Goal: Information Seeking & Learning: Learn about a topic

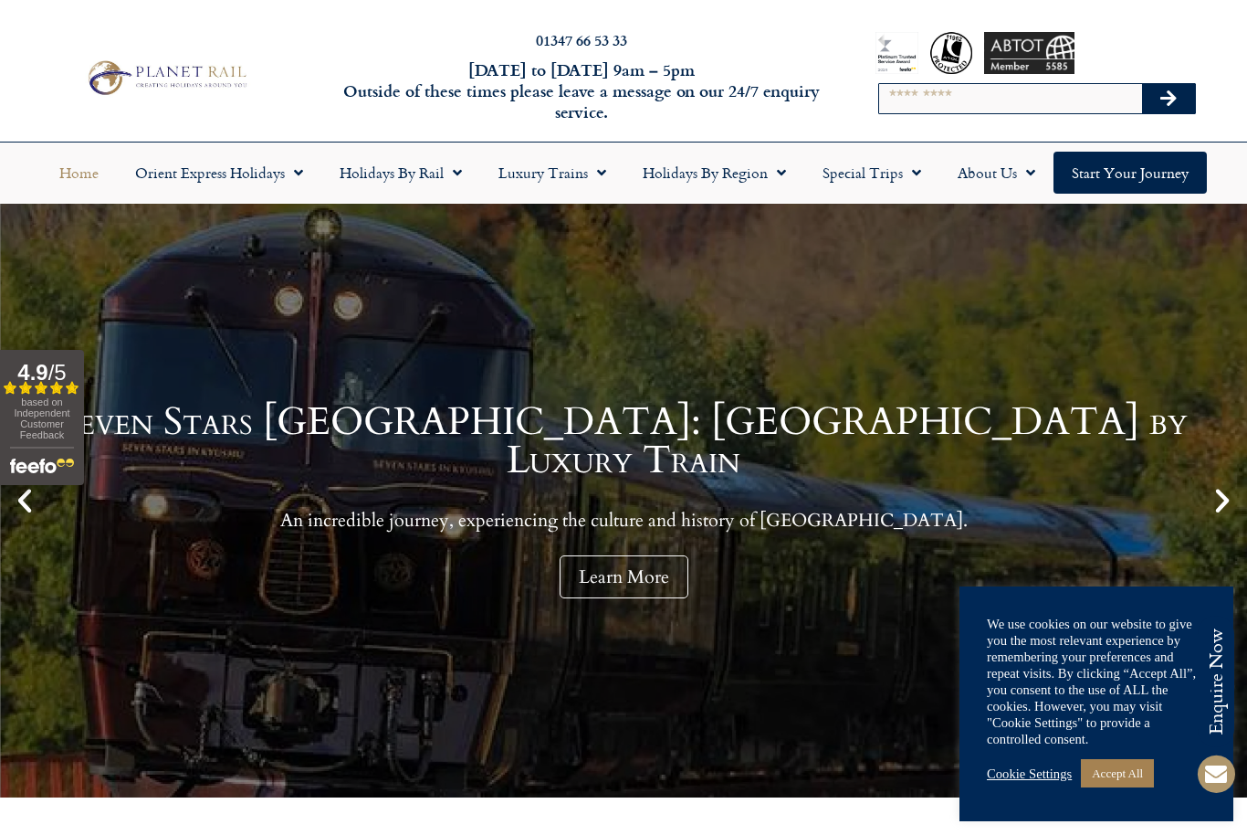
click at [1132, 774] on link "Accept All" at bounding box center [1117, 773] width 73 height 28
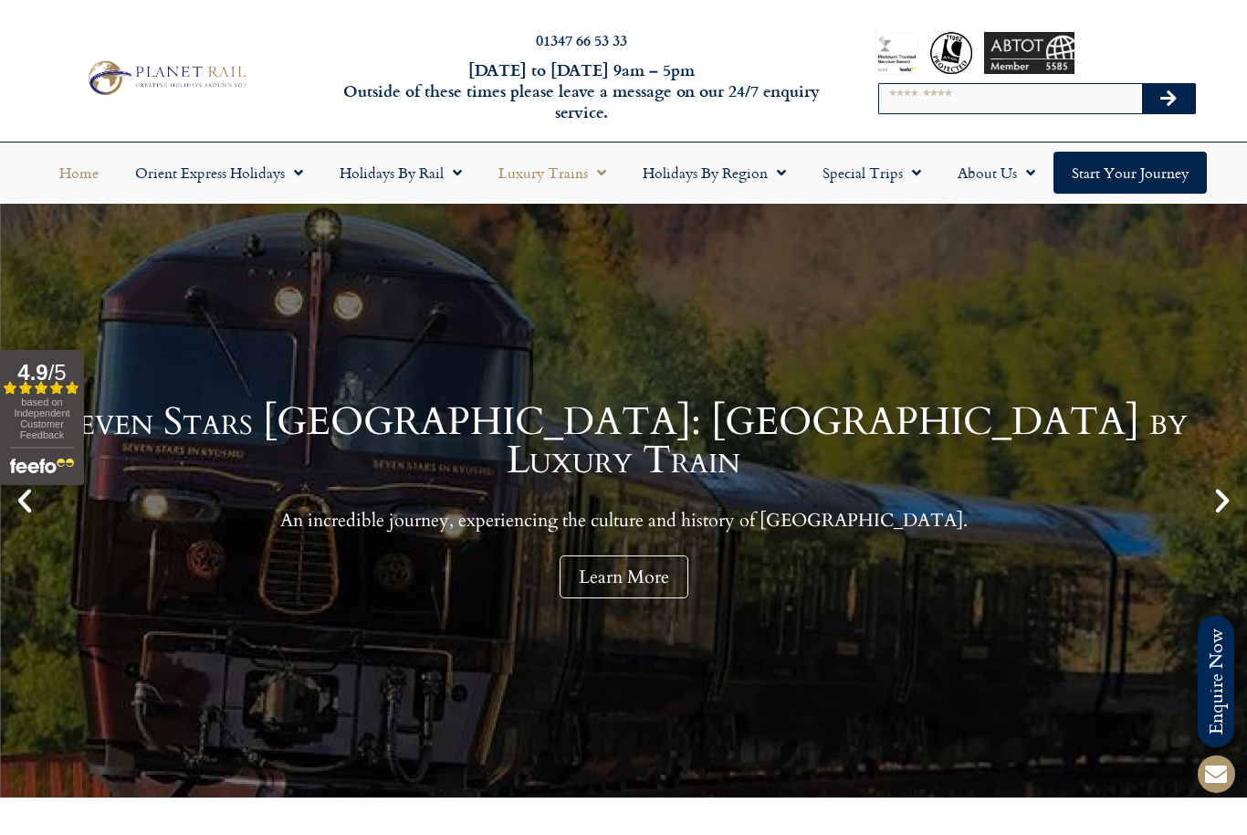
click at [600, 168] on span "Menu" at bounding box center [597, 172] width 18 height 33
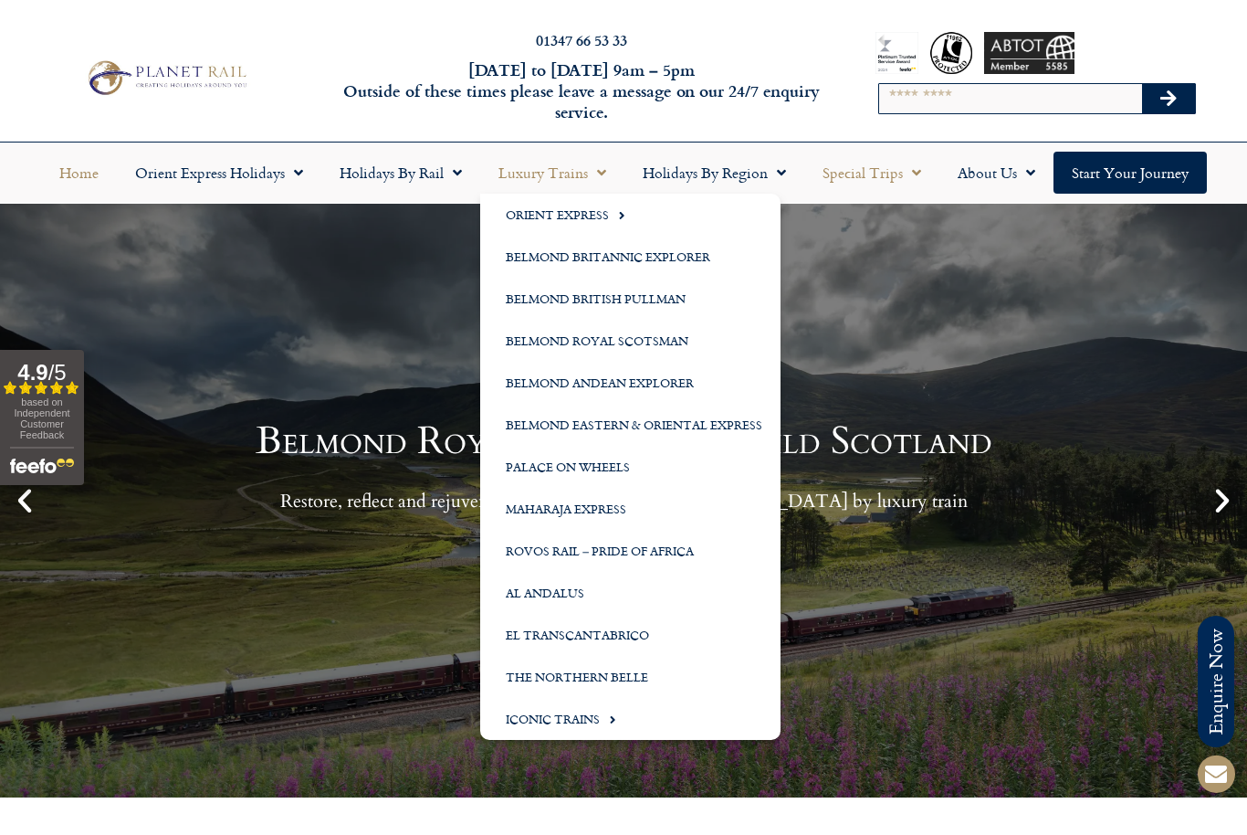
click at [921, 183] on link "Special Trips" at bounding box center [872, 173] width 135 height 42
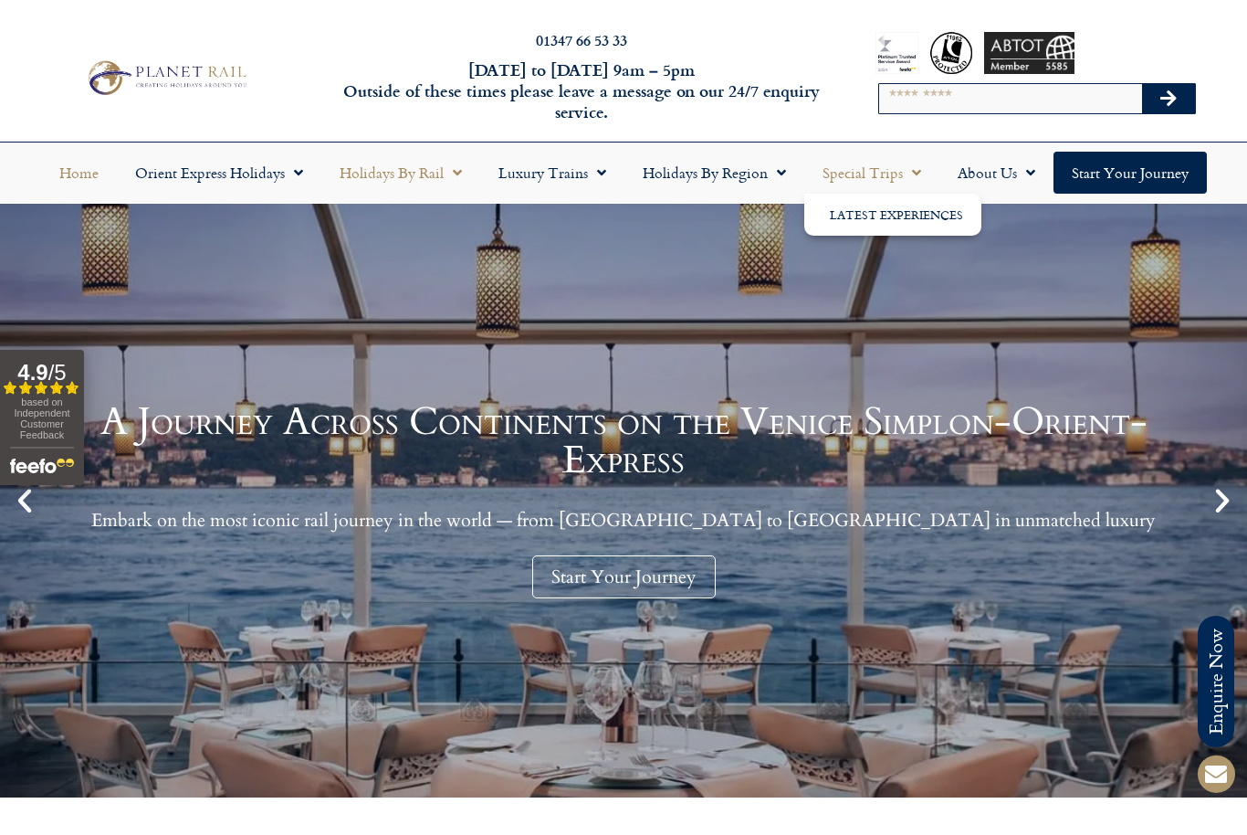
click at [453, 175] on span "Menu" at bounding box center [453, 172] width 18 height 33
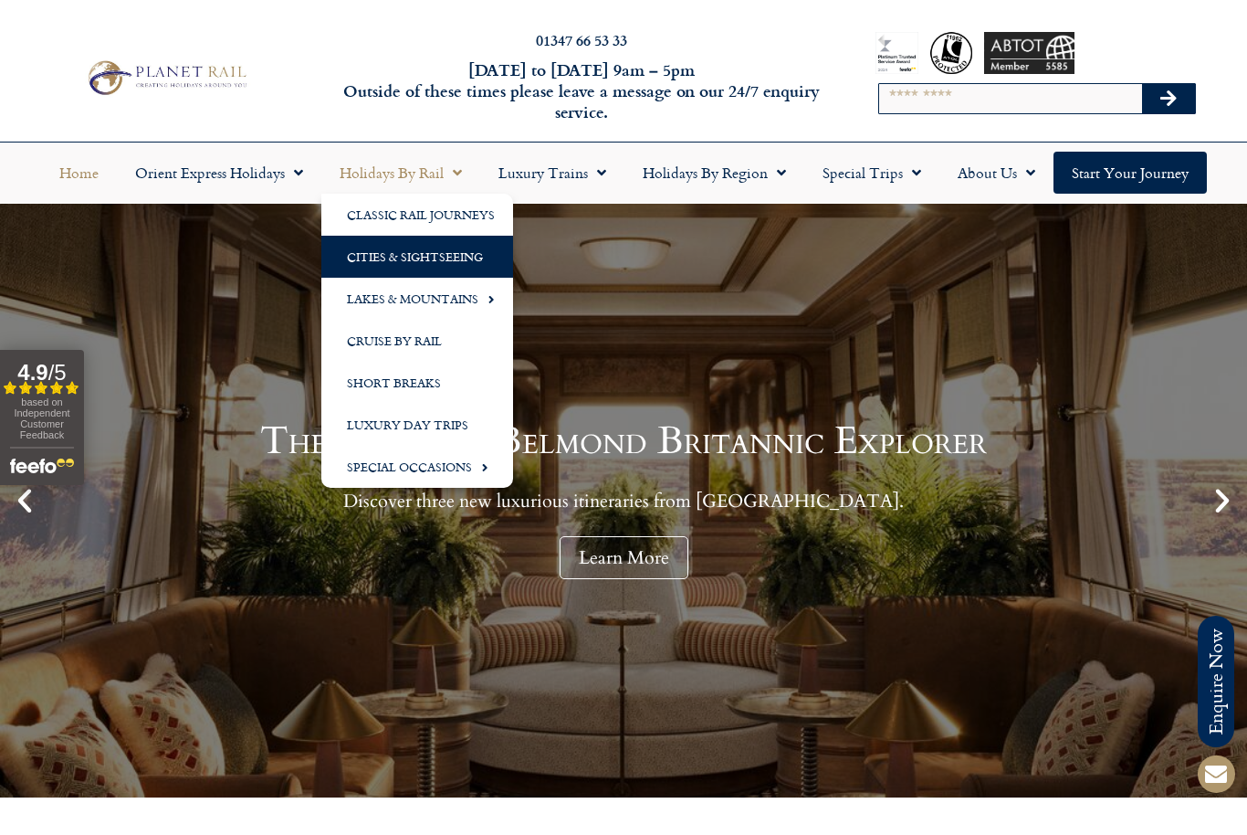
click at [384, 270] on link "Cities & Sightseeing" at bounding box center [417, 257] width 192 height 42
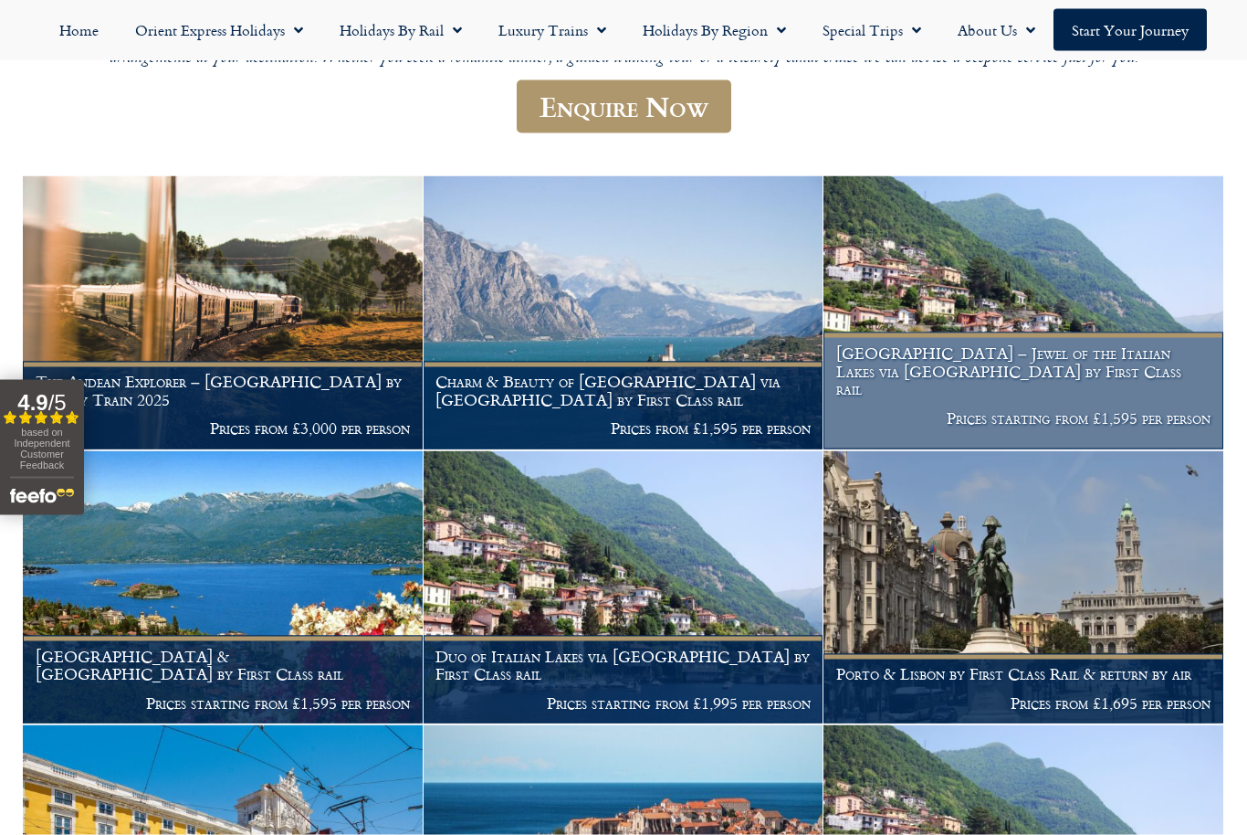
scroll to position [437, 0]
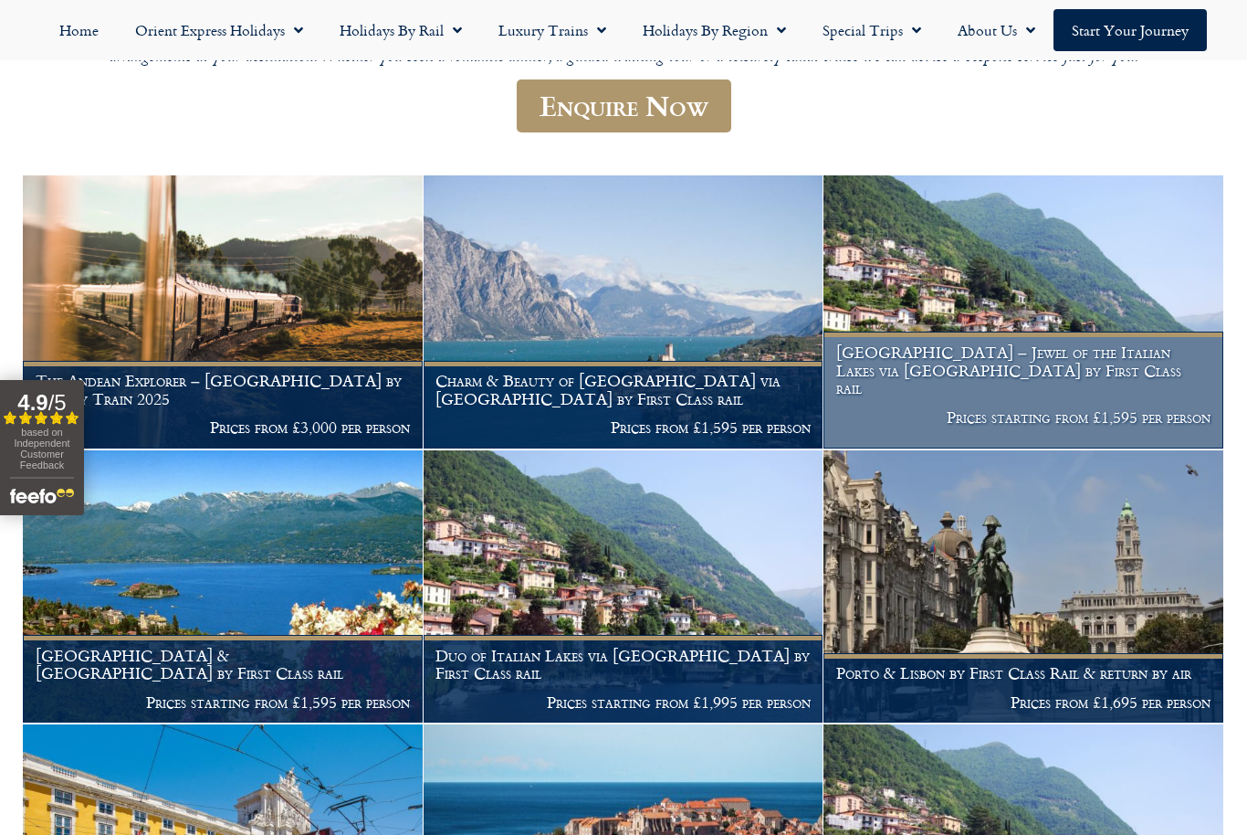
click at [999, 408] on p "Prices starting from £1,595 per person" at bounding box center [1024, 417] width 375 height 18
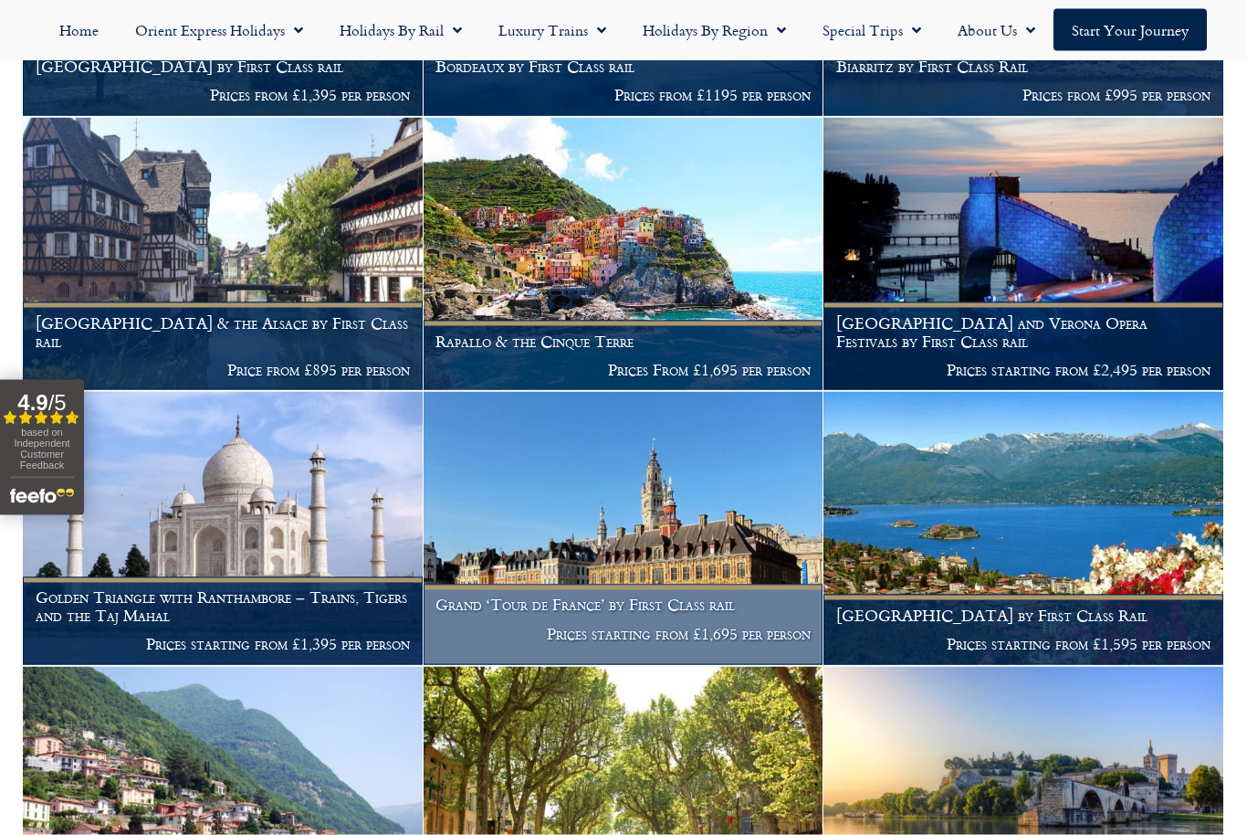
scroll to position [5161, 0]
click at [605, 525] on img at bounding box center [624, 527] width 400 height 273
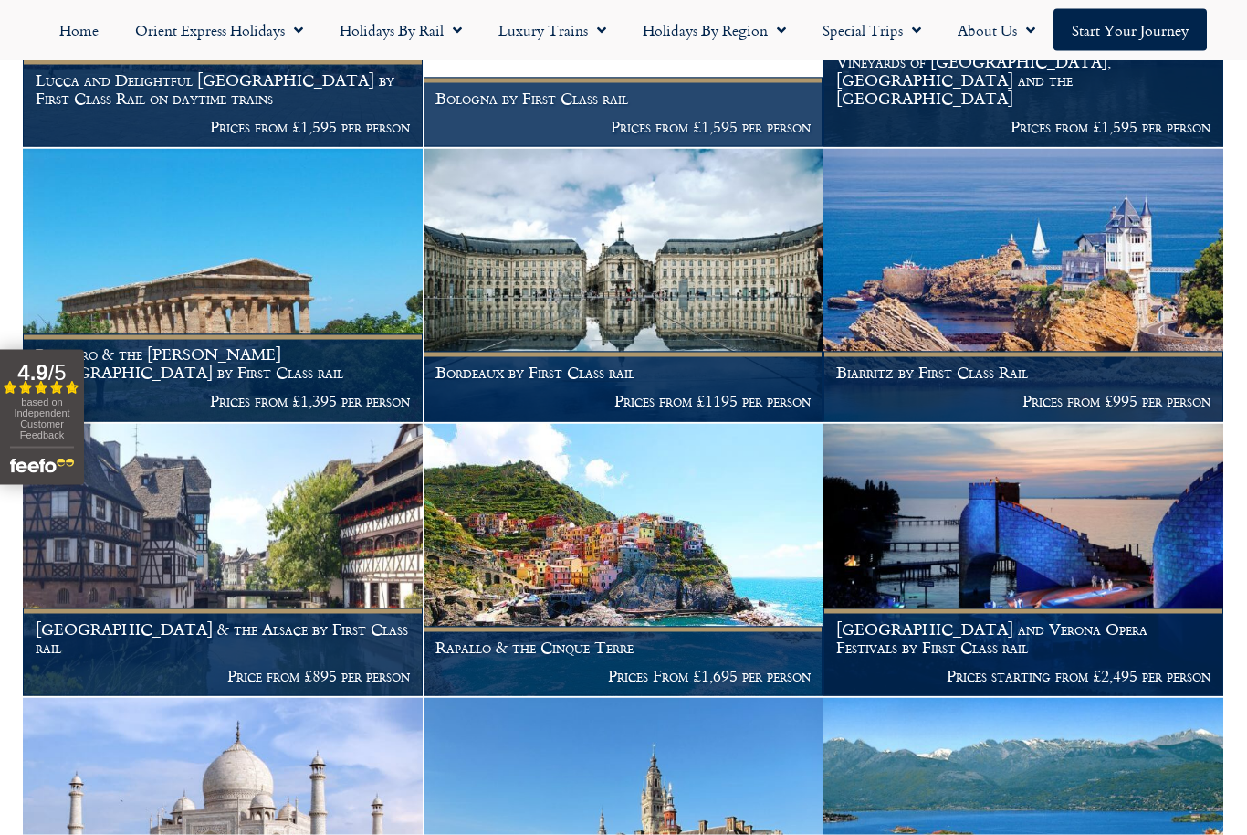
scroll to position [4855, 0]
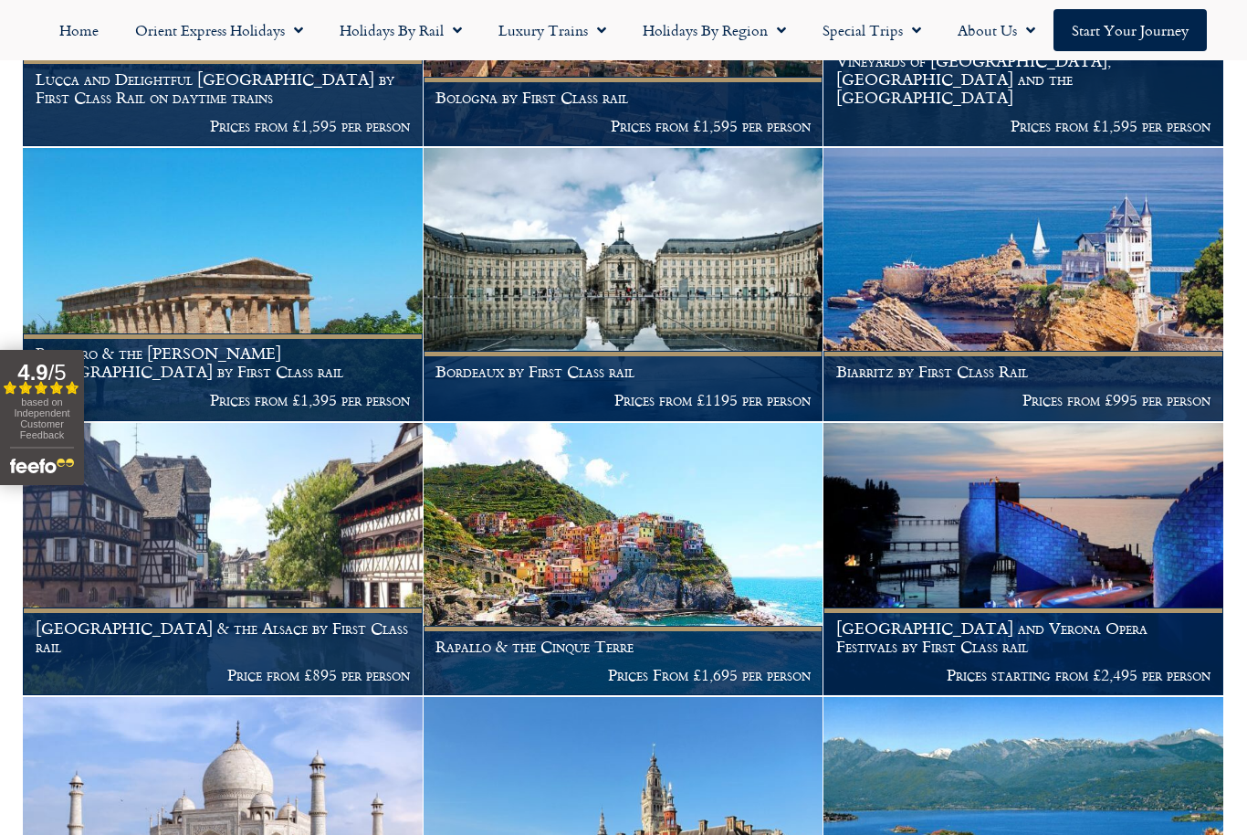
click at [45, 386] on icon "Open slideout reviews widget" at bounding box center [41, 388] width 13 height 13
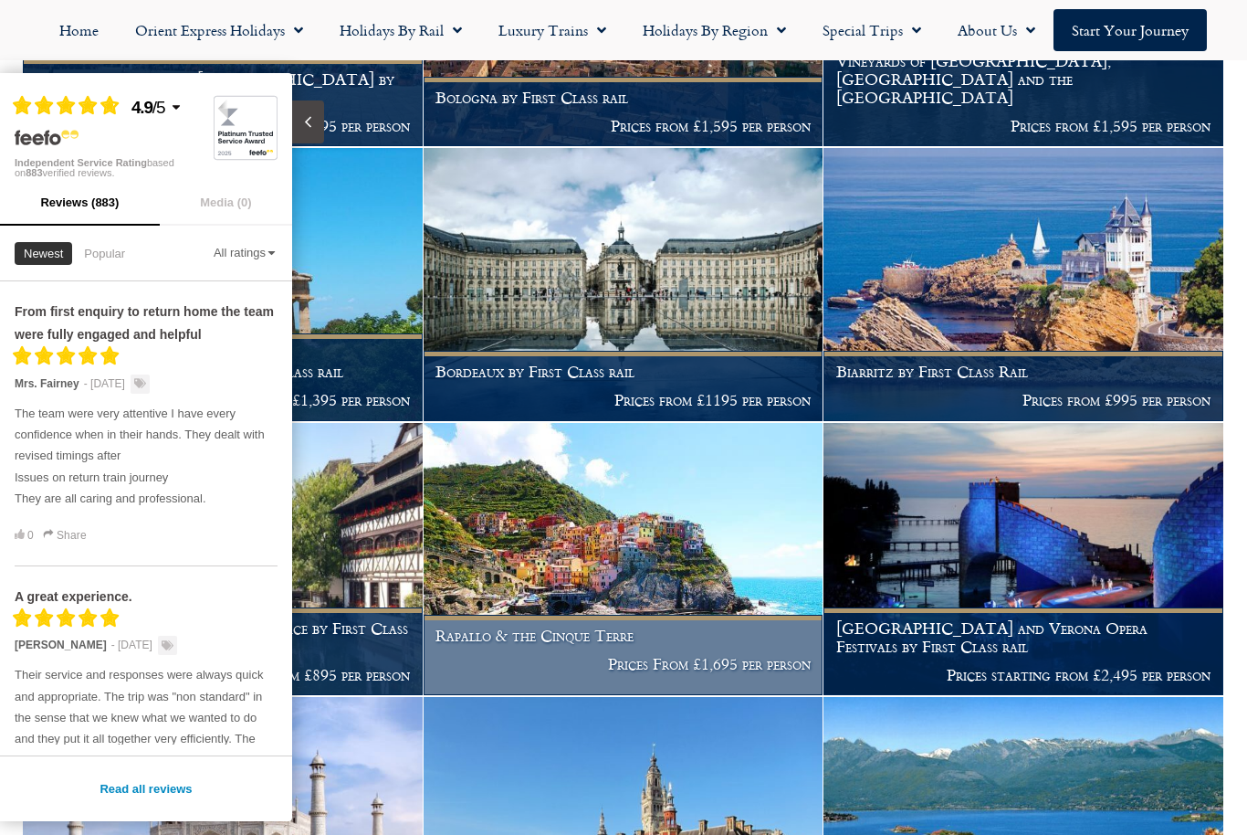
click at [665, 544] on img at bounding box center [624, 559] width 400 height 273
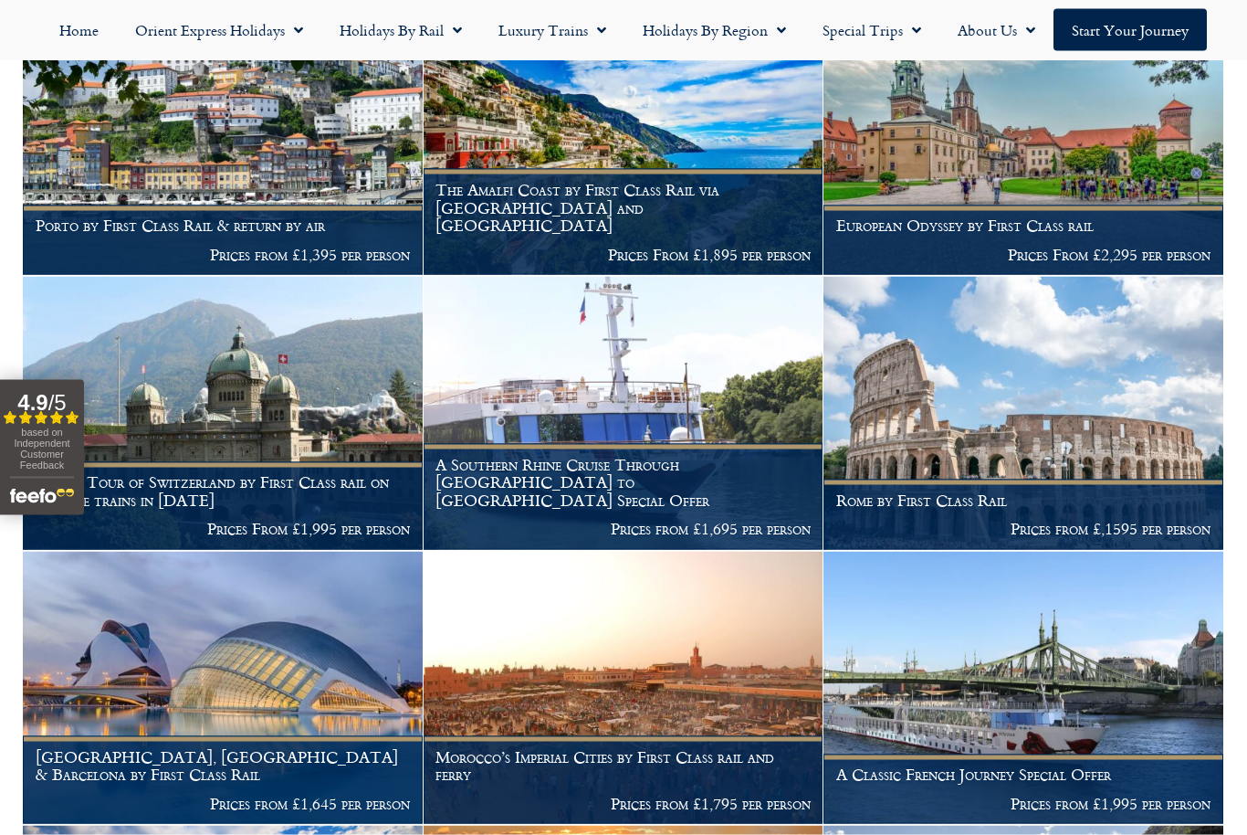
scroll to position [1431, 0]
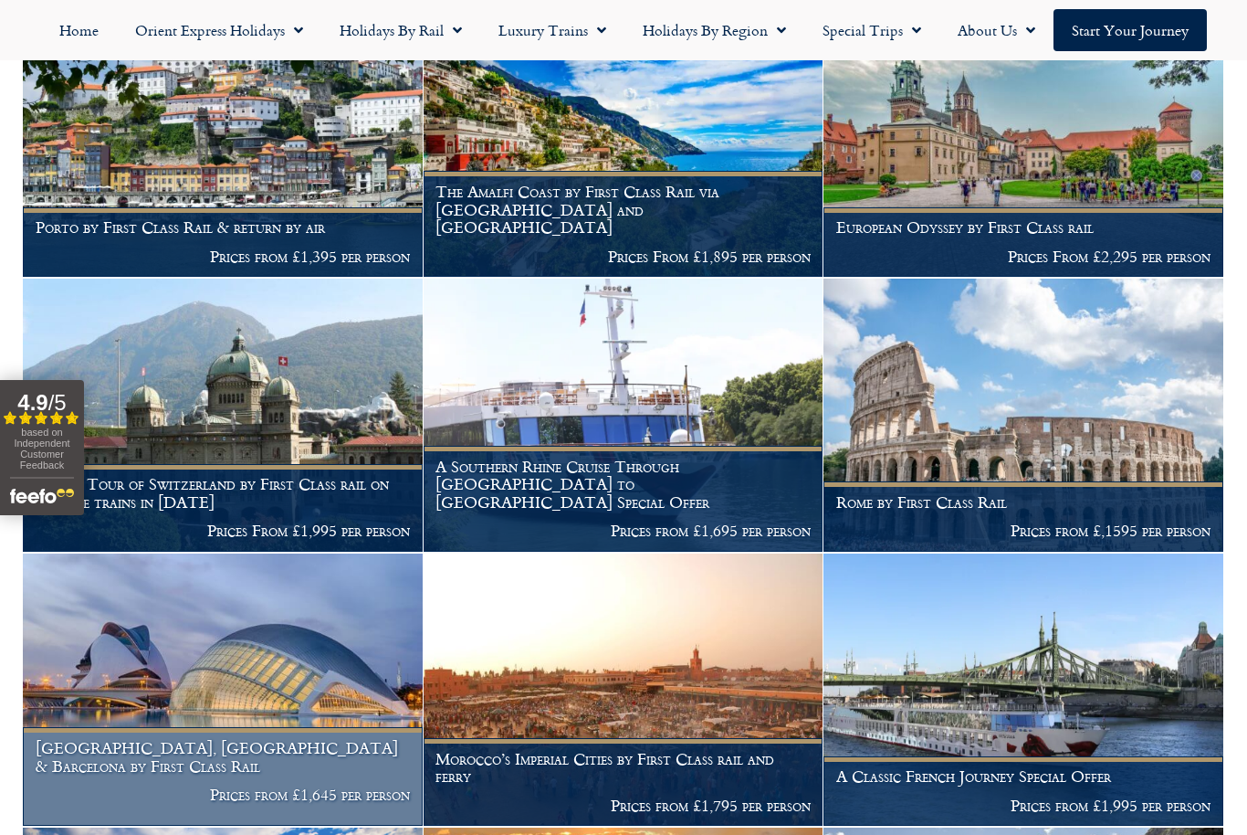
click at [148, 785] on p "Prices from £1,645 per person" at bounding box center [223, 794] width 375 height 18
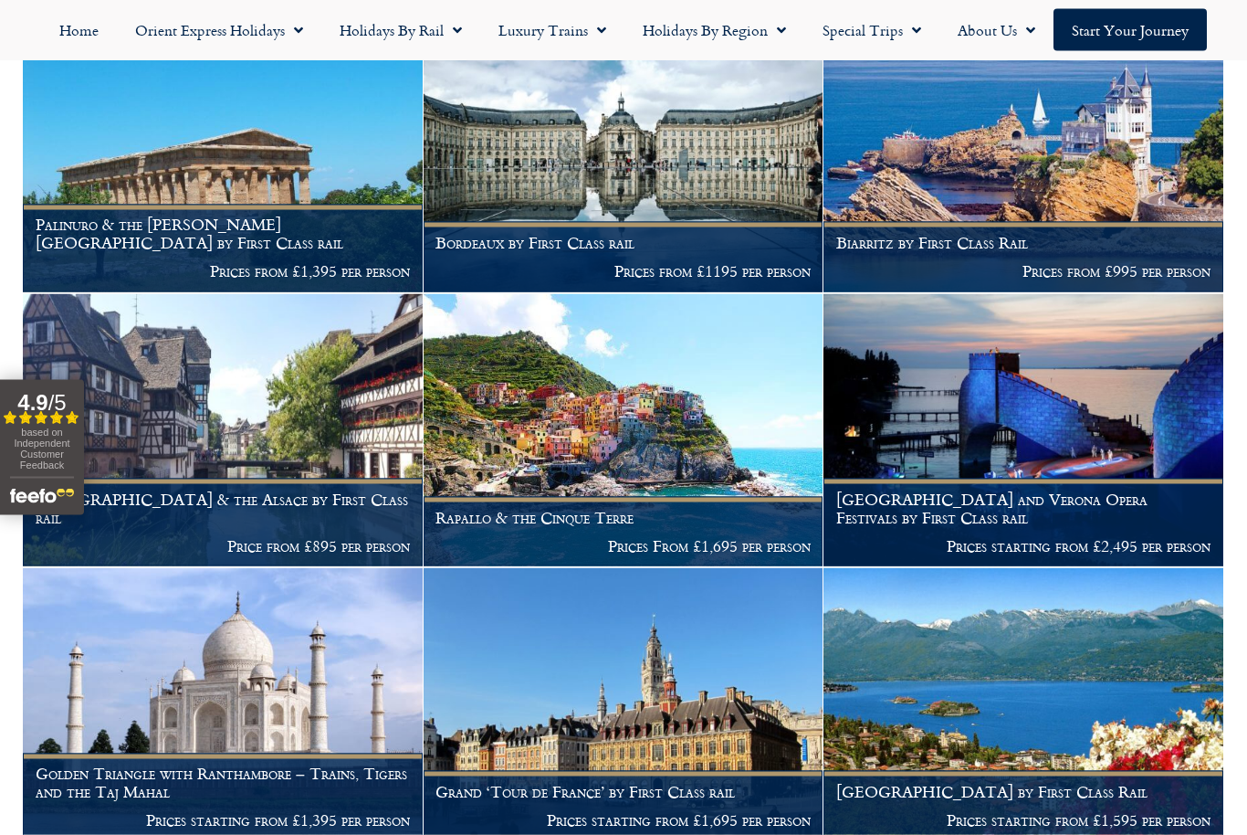
scroll to position [4984, 0]
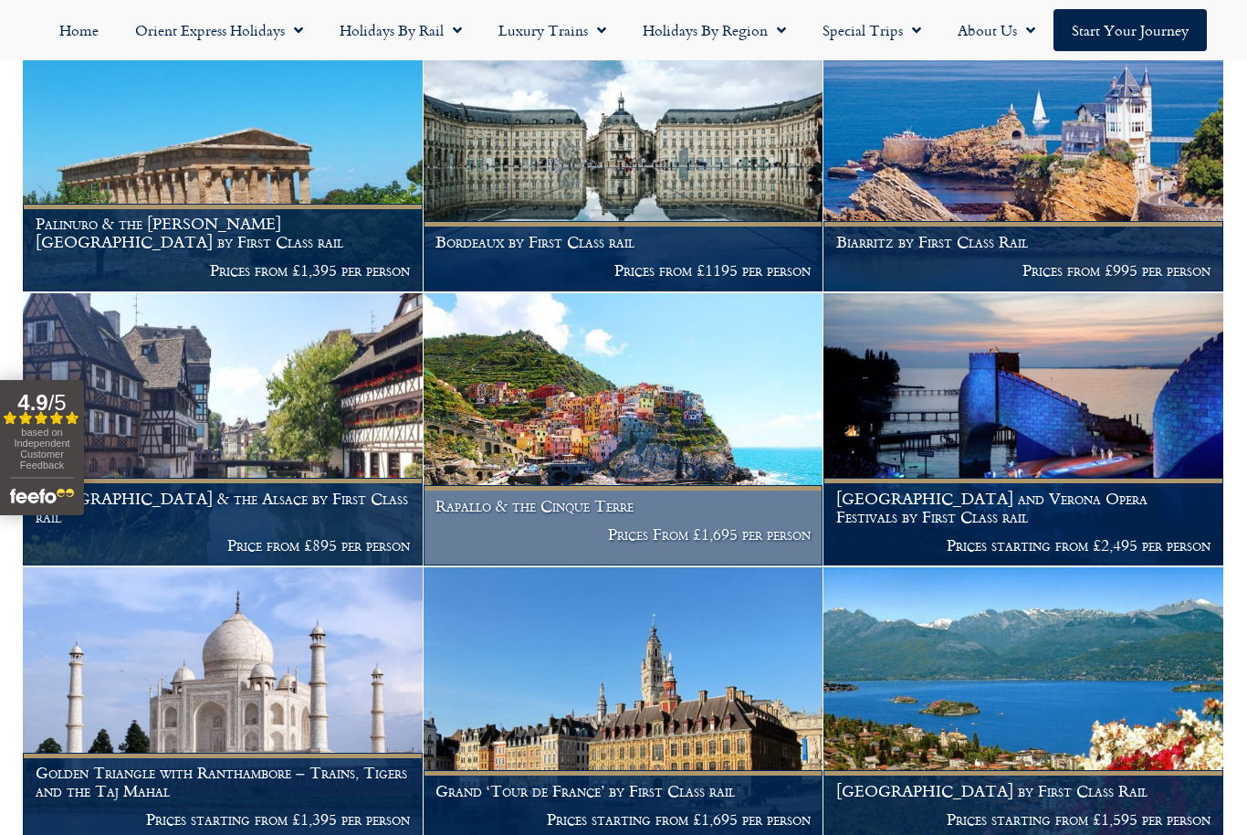
click at [579, 389] on img at bounding box center [624, 429] width 400 height 273
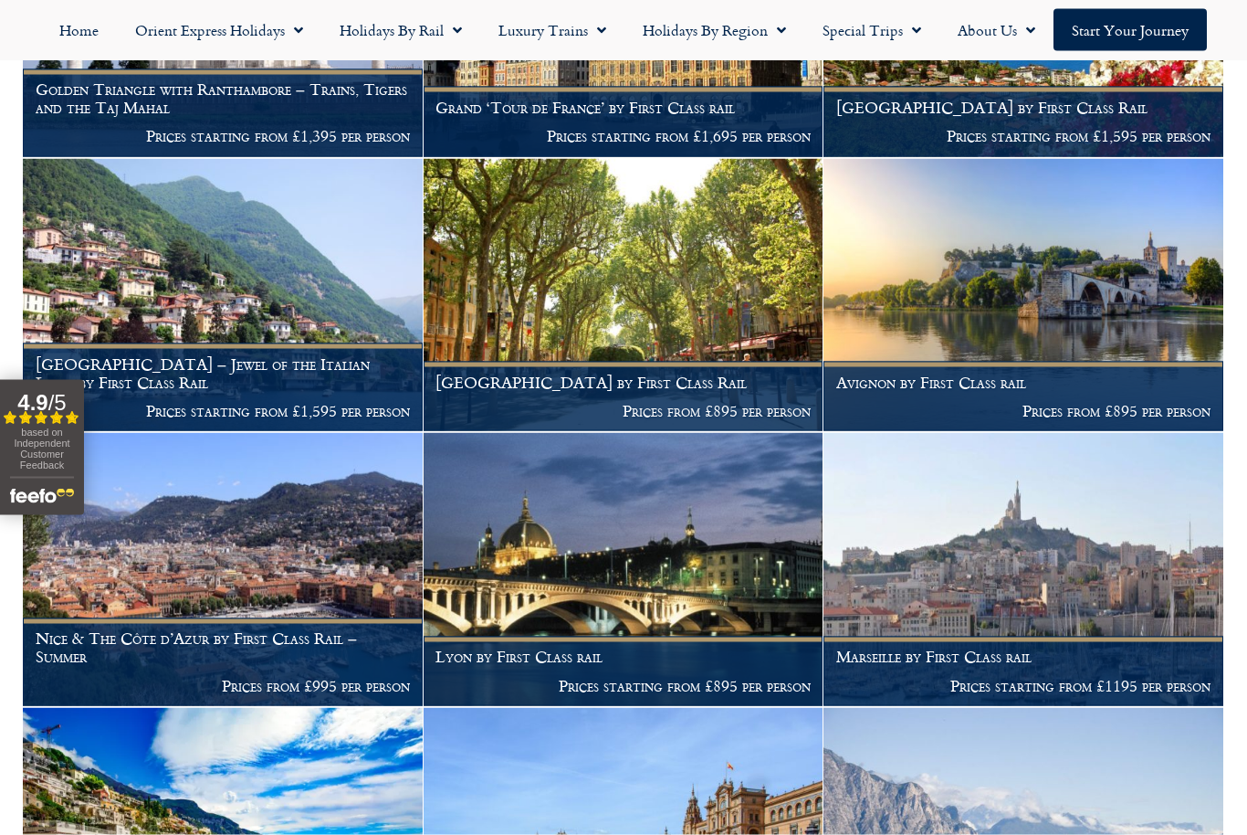
scroll to position [5673, 0]
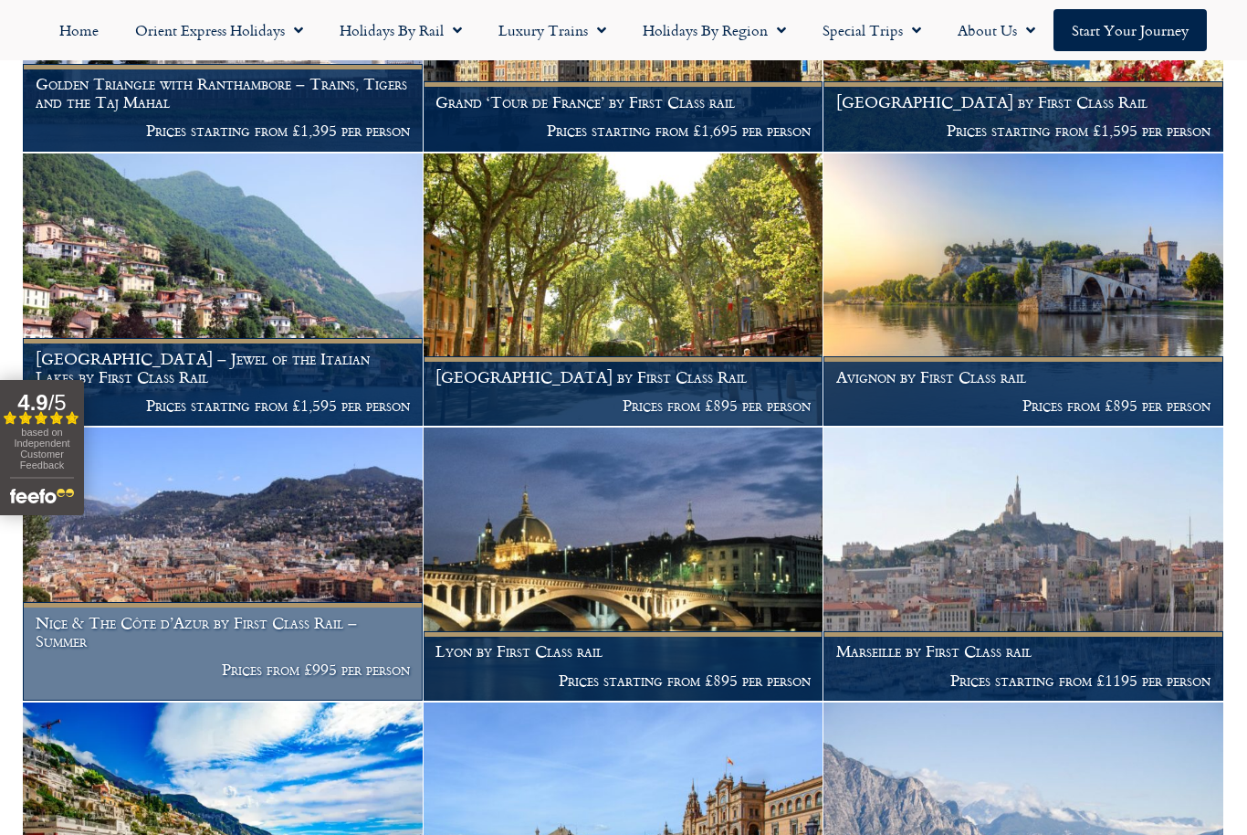
click at [211, 536] on img at bounding box center [223, 563] width 400 height 273
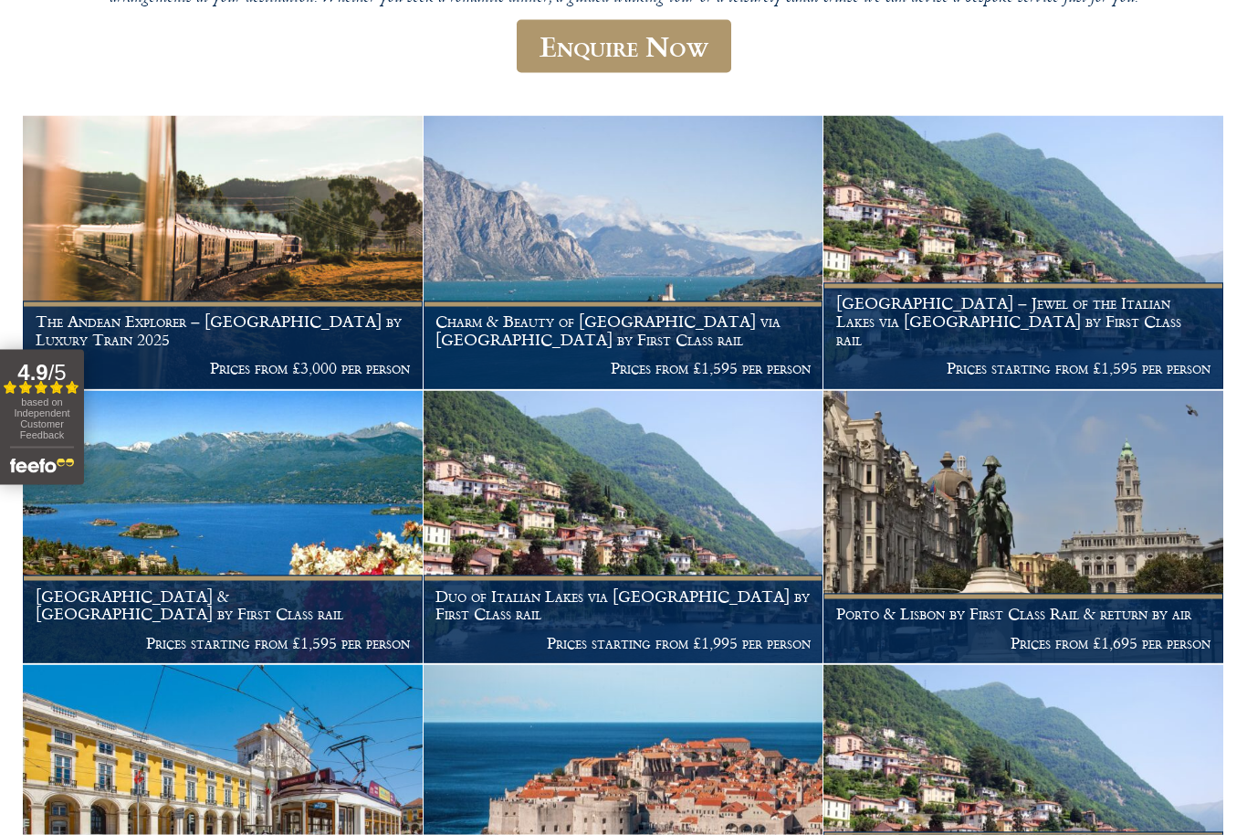
scroll to position [0, 0]
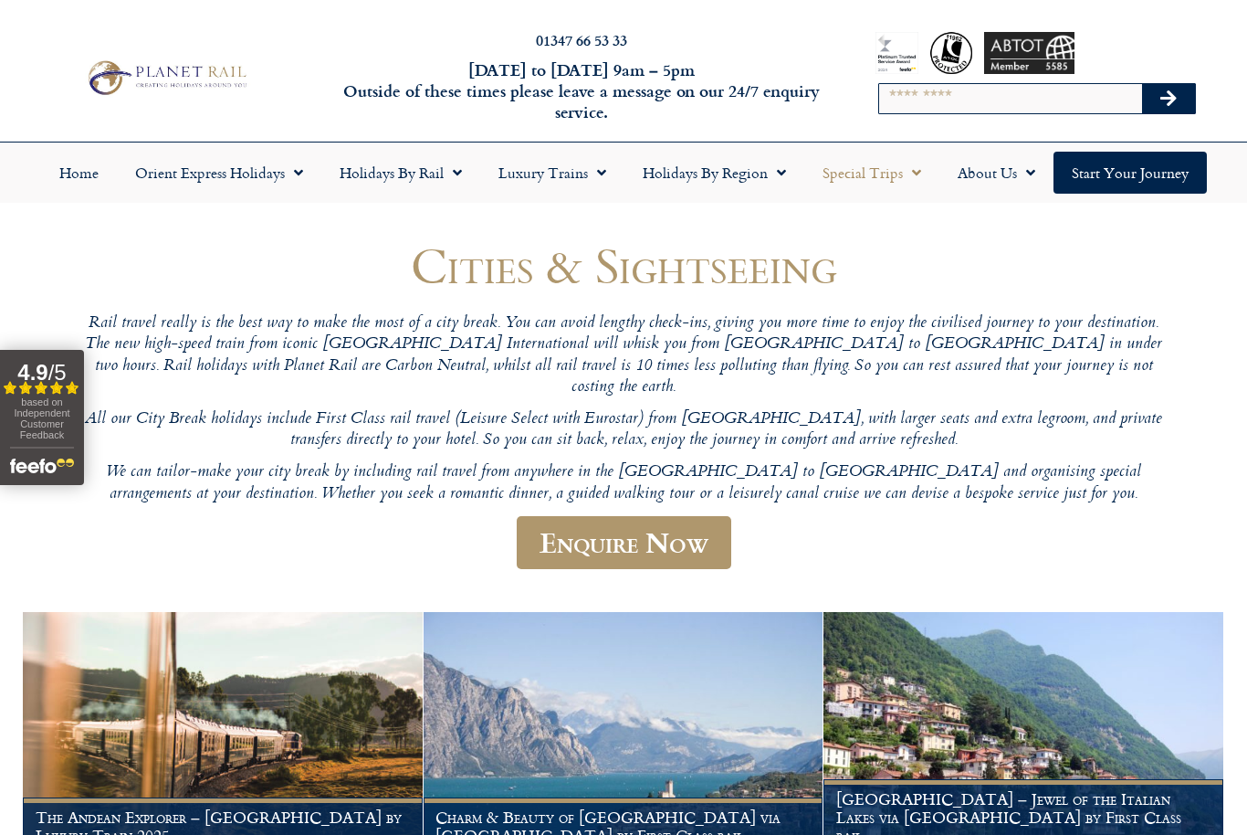
click at [879, 184] on link "Special Trips" at bounding box center [872, 173] width 135 height 42
click at [881, 181] on link "Special Trips" at bounding box center [872, 173] width 135 height 42
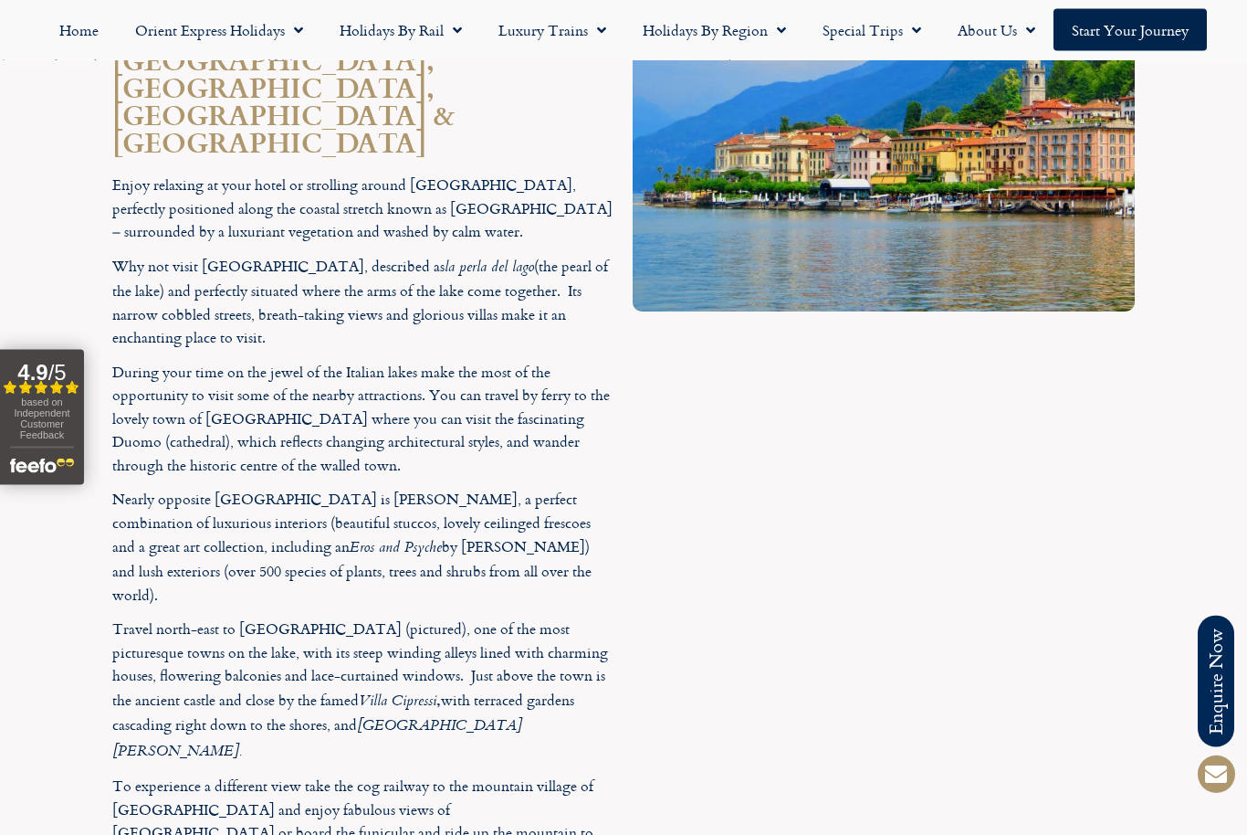
scroll to position [3353, 0]
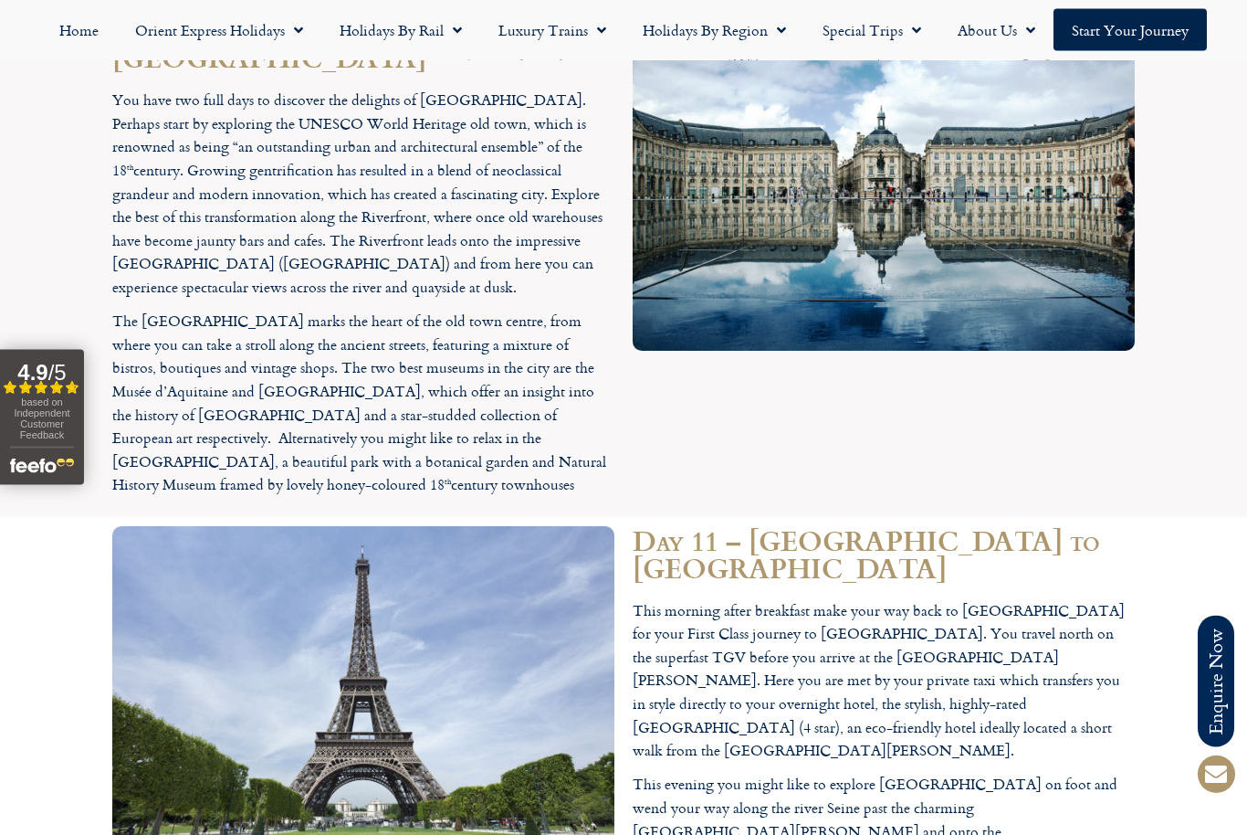
scroll to position [4904, 0]
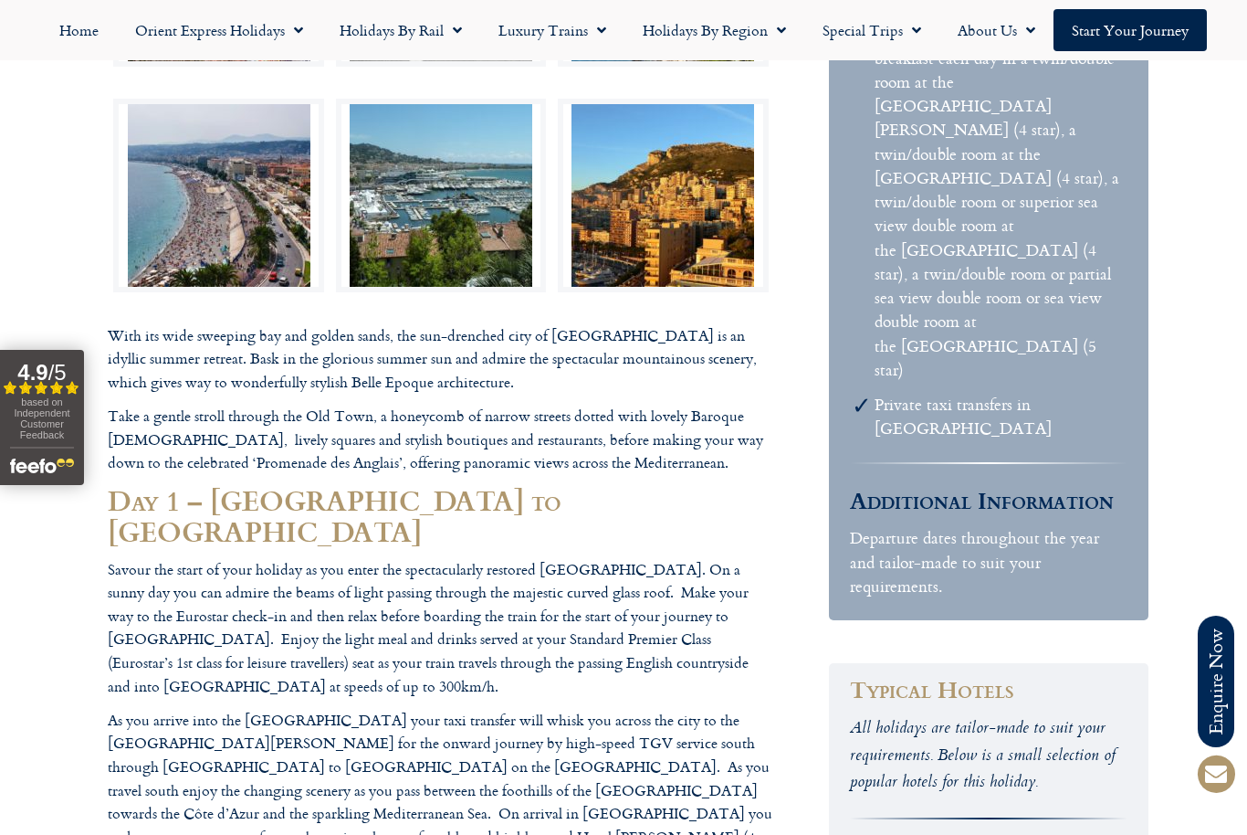
scroll to position [723, 0]
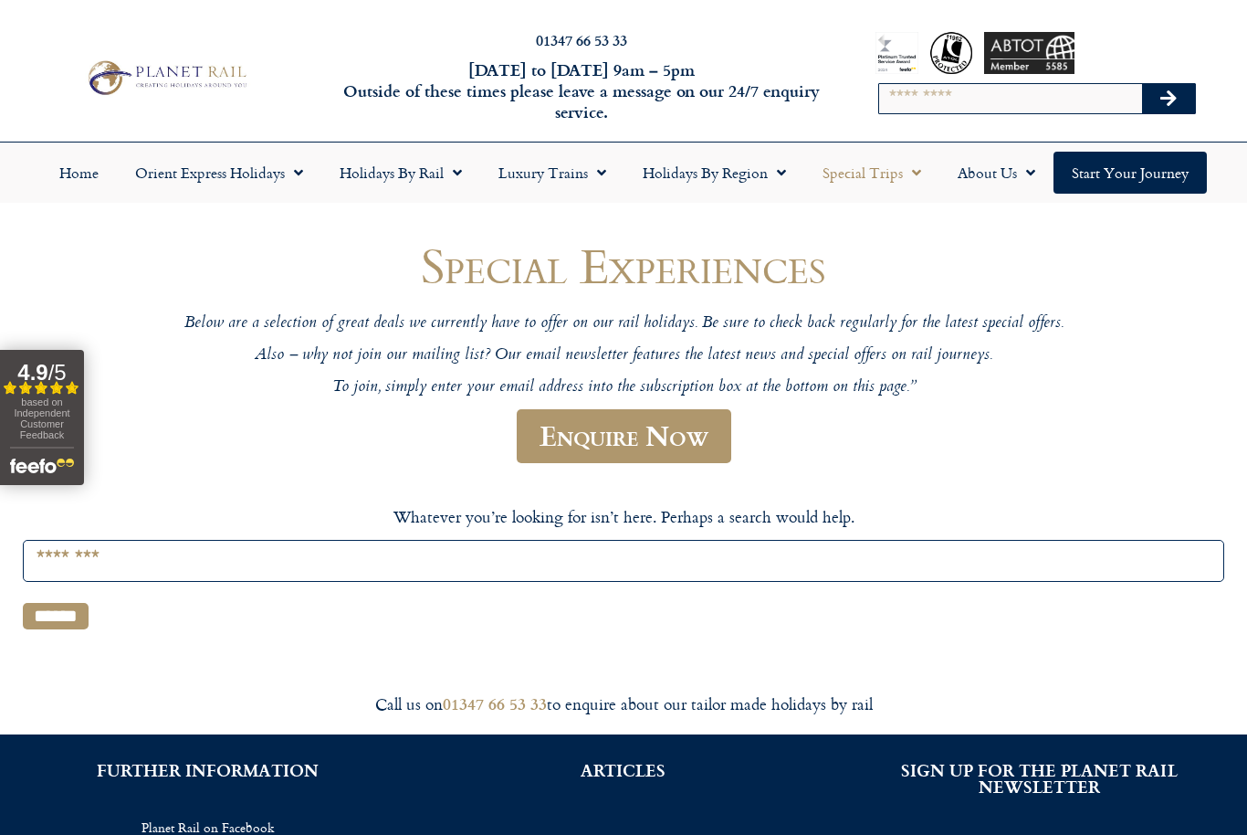
click at [872, 186] on link "Special Trips" at bounding box center [872, 173] width 135 height 42
click at [555, 166] on link "Luxury Trains" at bounding box center [552, 173] width 144 height 42
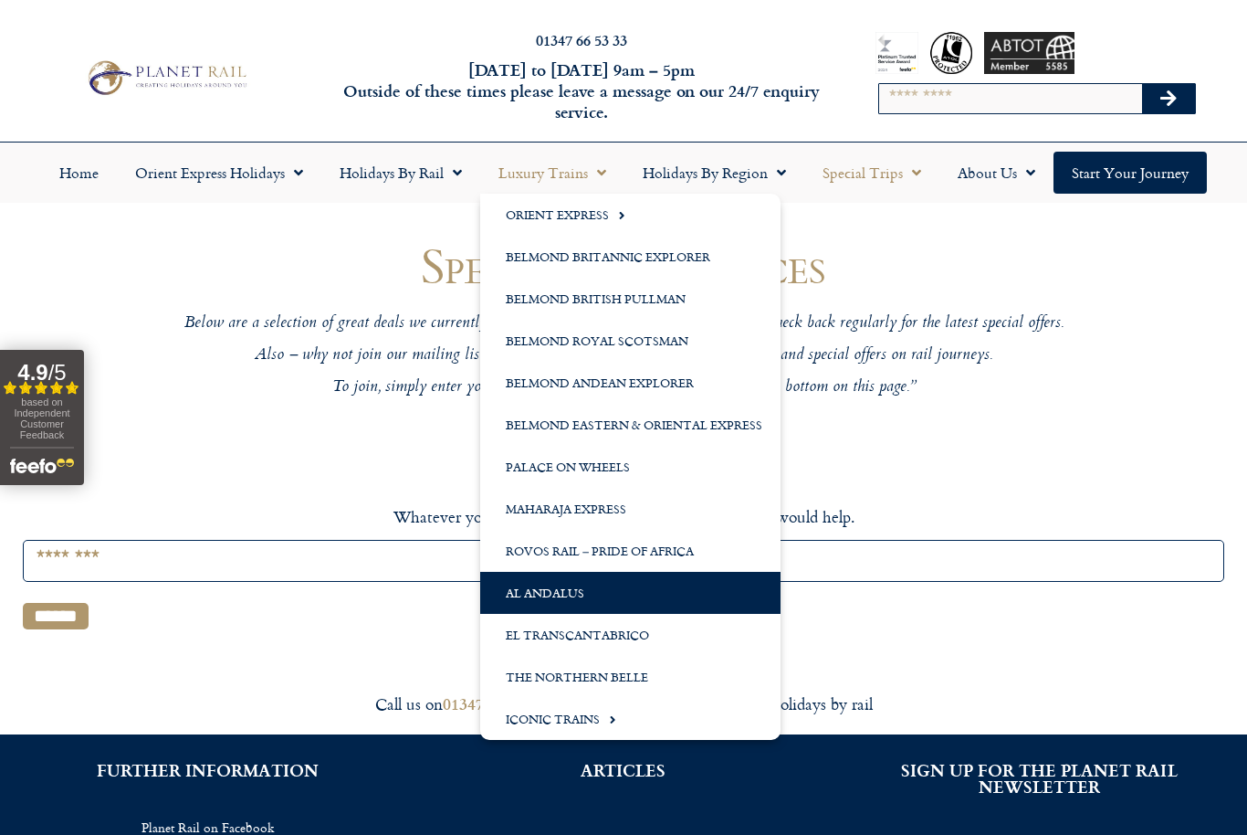
click at [547, 597] on link "Al Andalus" at bounding box center [630, 593] width 300 height 42
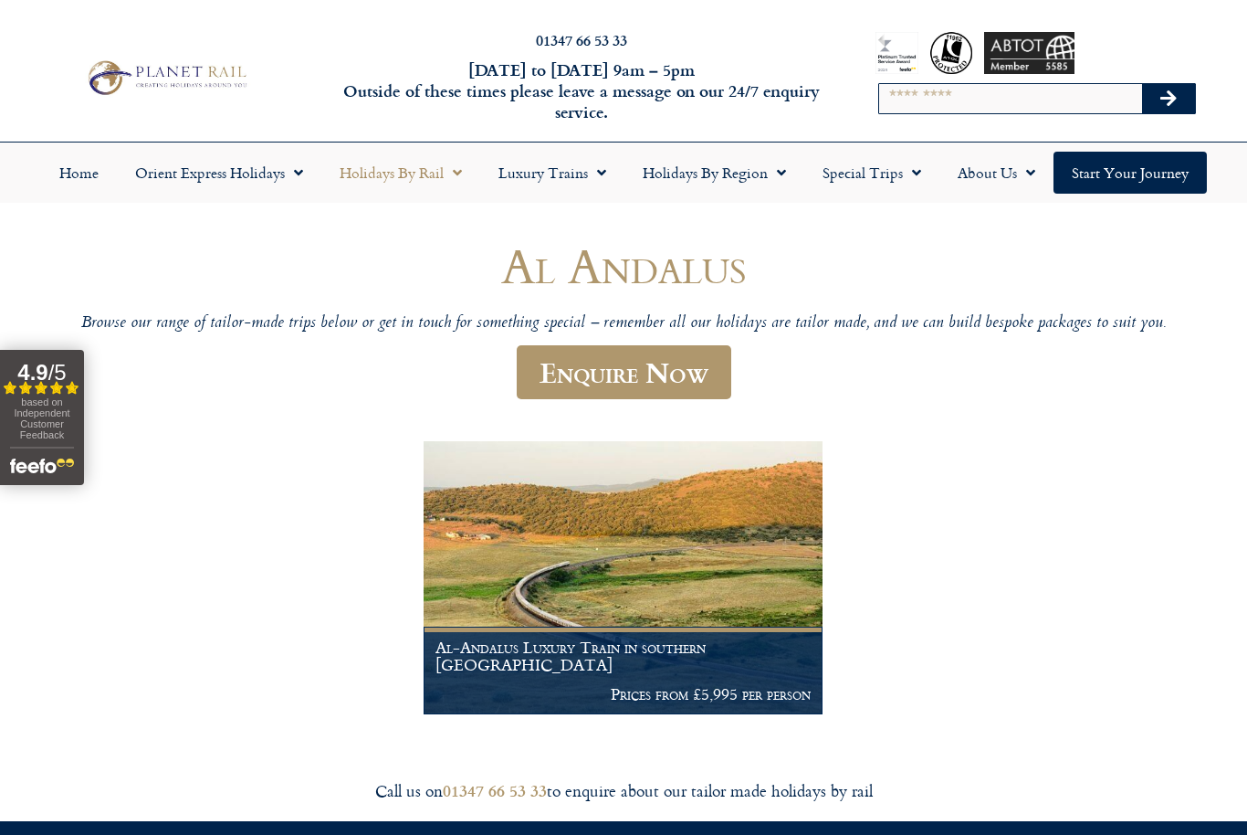
click at [391, 182] on link "Holidays by Rail" at bounding box center [400, 173] width 159 height 42
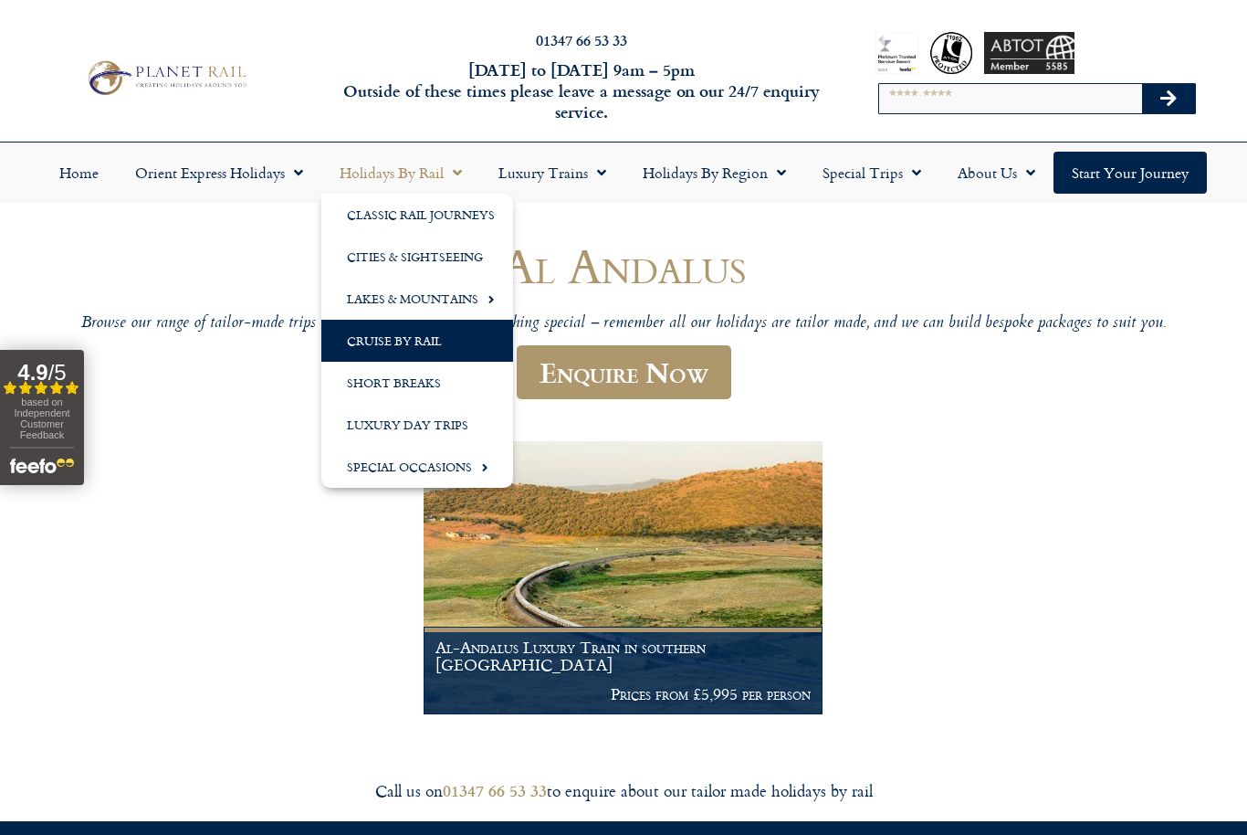
click at [362, 351] on link "Cruise by Rail" at bounding box center [417, 341] width 192 height 42
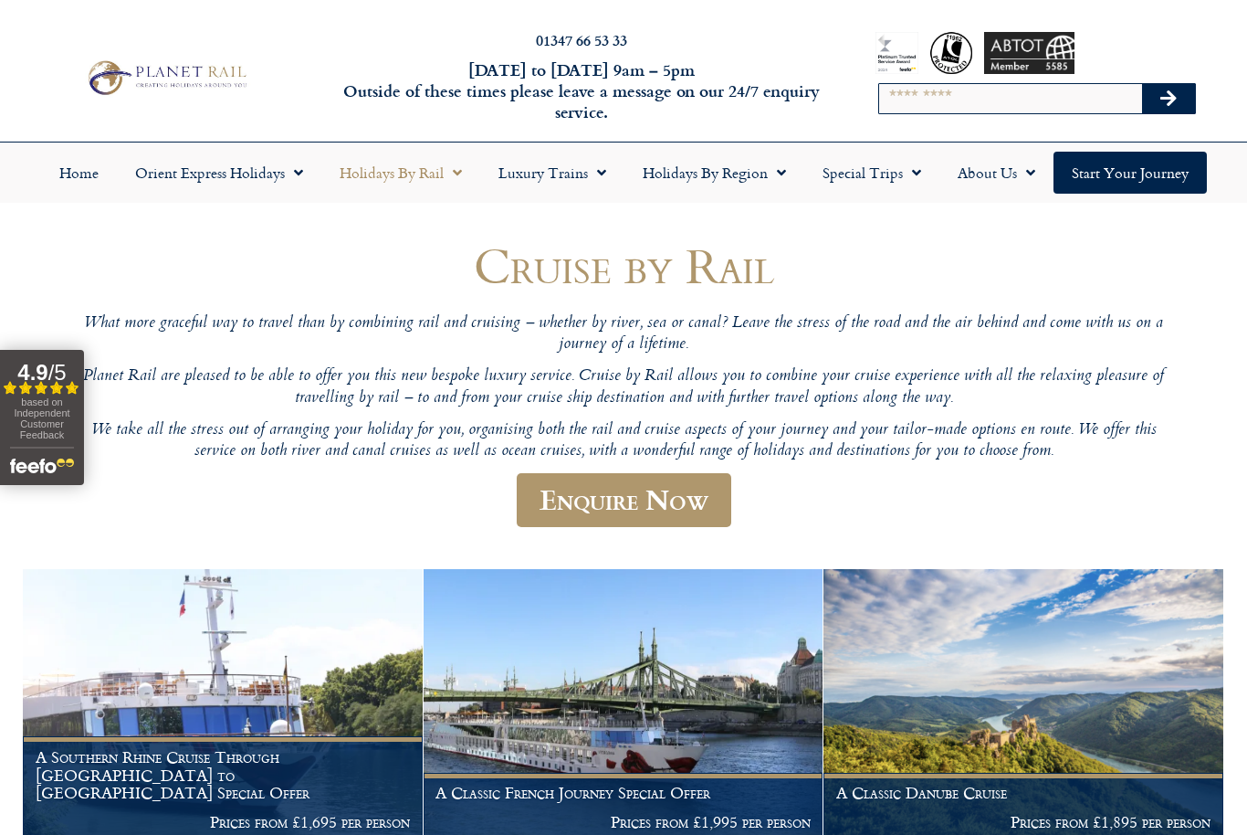
click at [386, 183] on link "Holidays by Rail" at bounding box center [400, 173] width 159 height 42
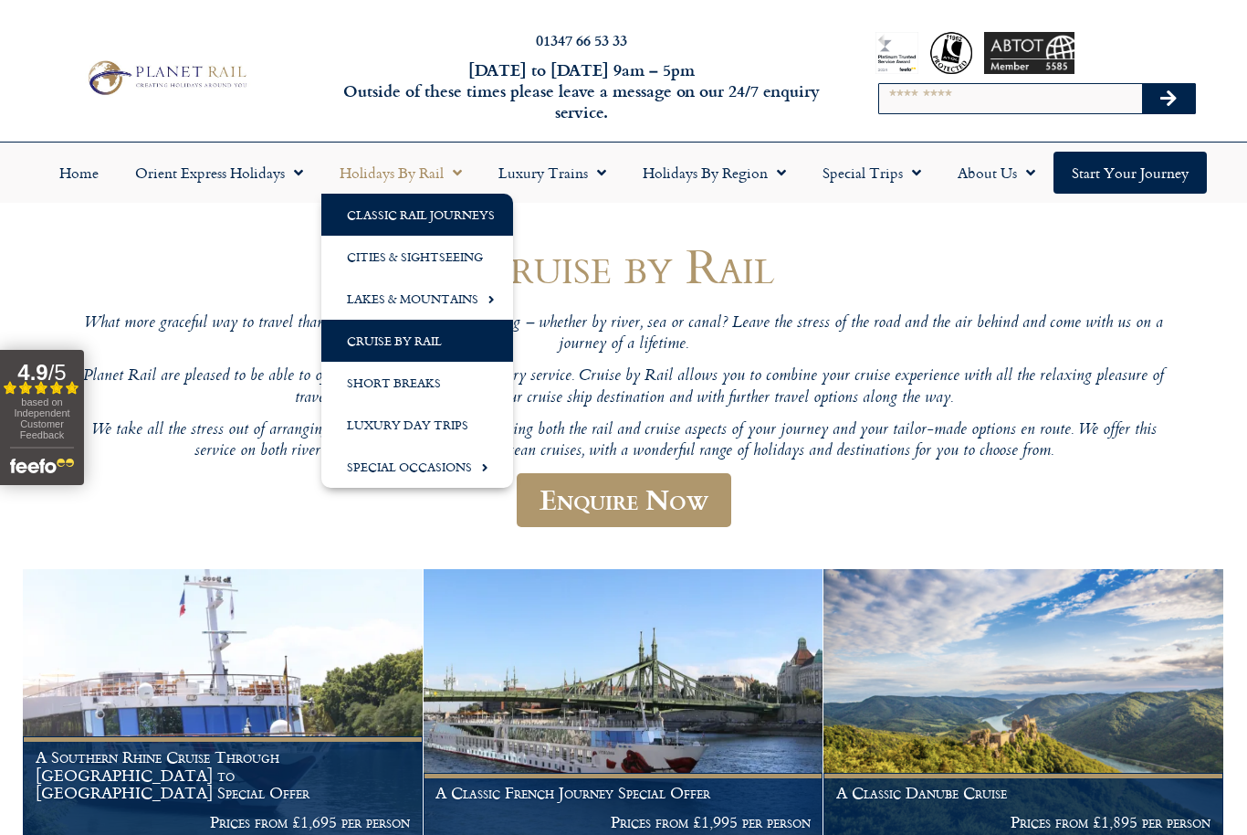
click at [405, 217] on link "Classic Rail Journeys" at bounding box center [417, 215] width 192 height 42
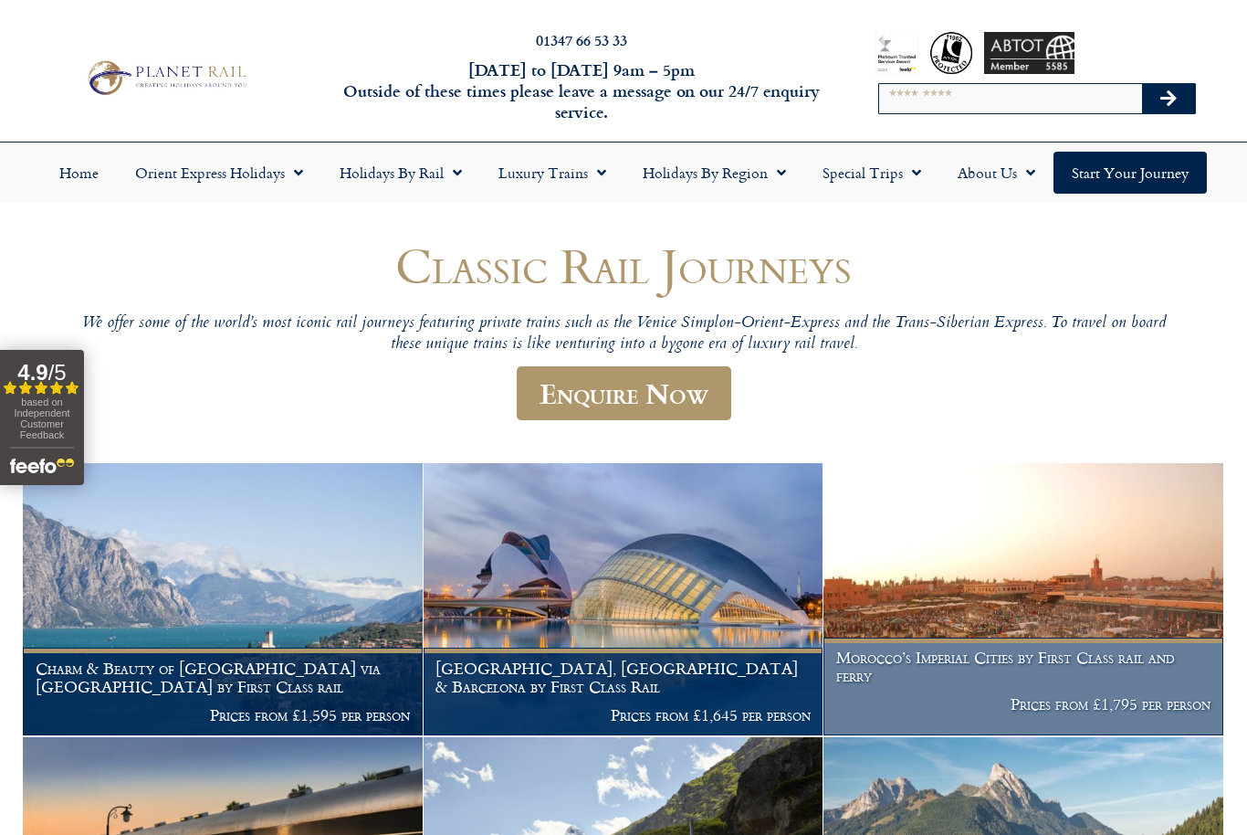
click at [949, 661] on h1 "Morocco’s Imperial Cities by First Class rail and ferry" at bounding box center [1024, 666] width 375 height 36
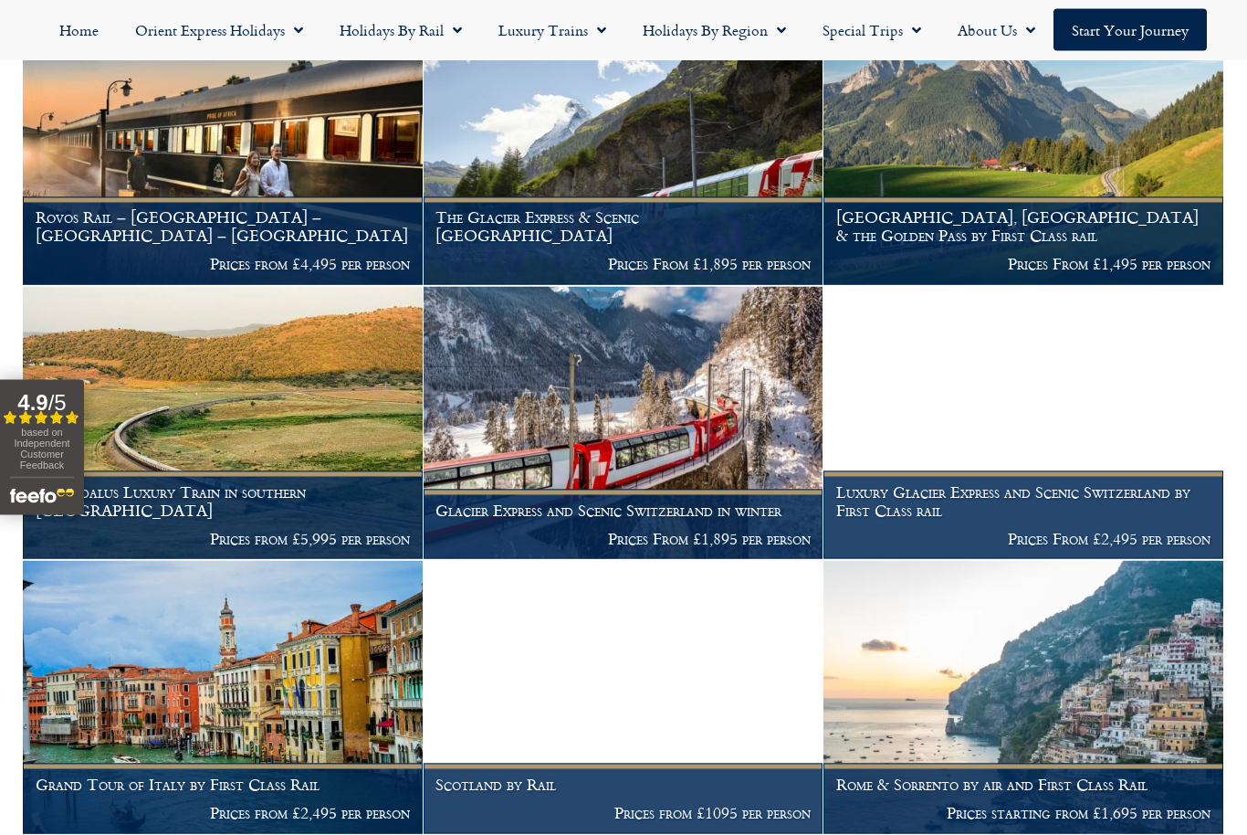
scroll to position [726, 0]
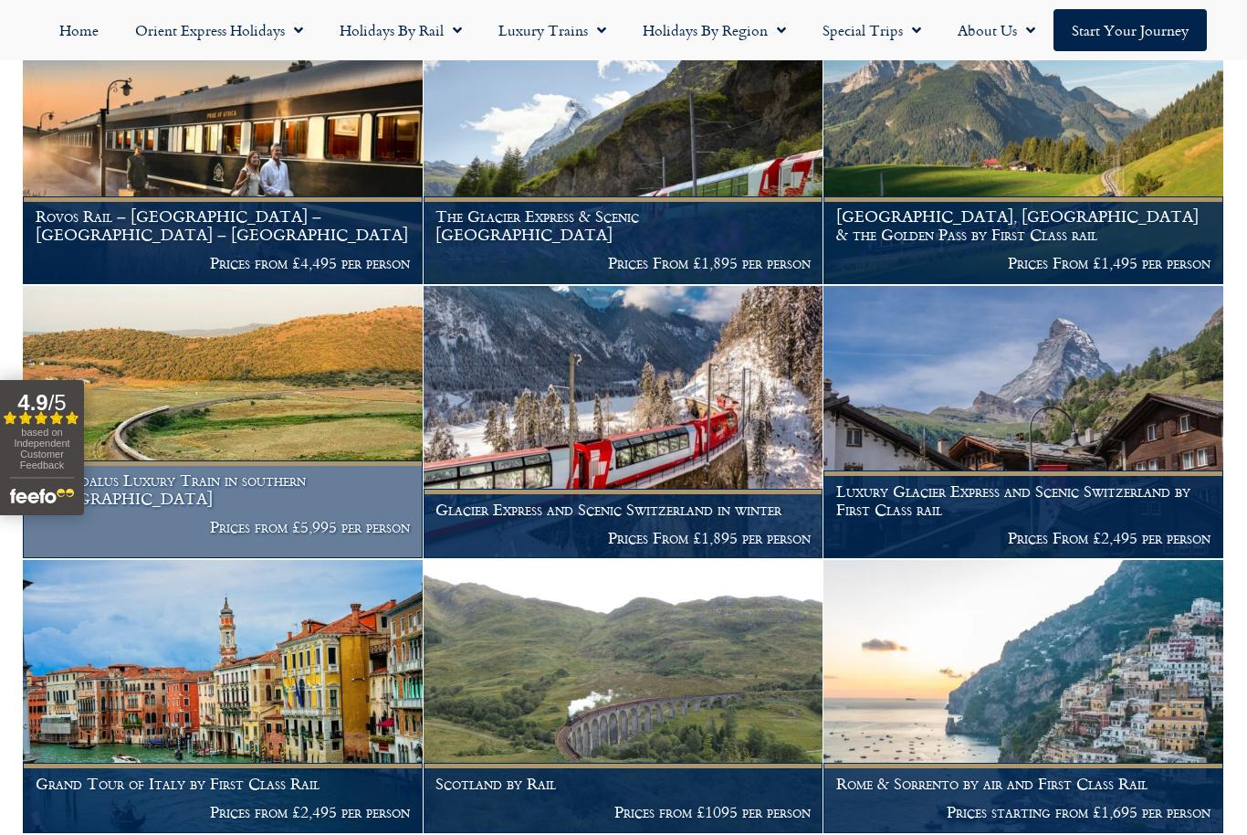
click at [252, 426] on img at bounding box center [223, 422] width 400 height 273
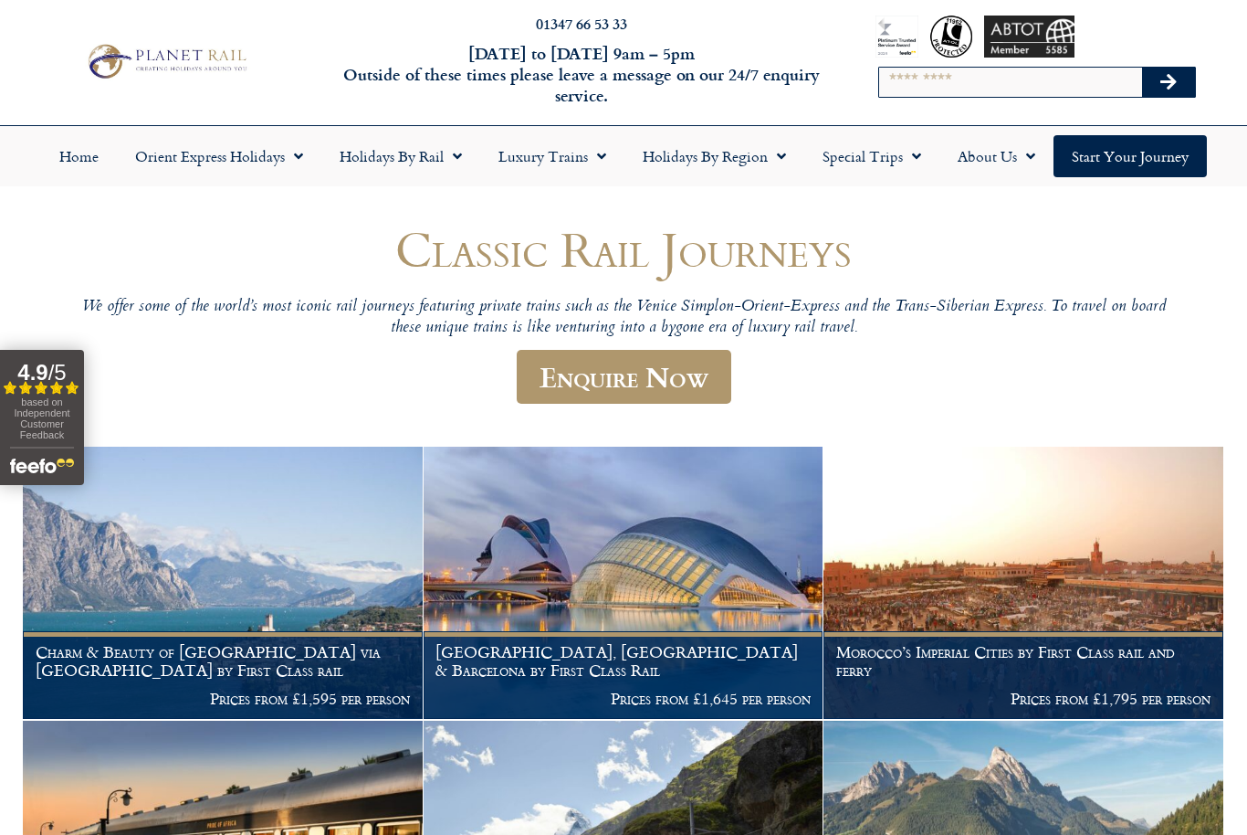
scroll to position [0, 0]
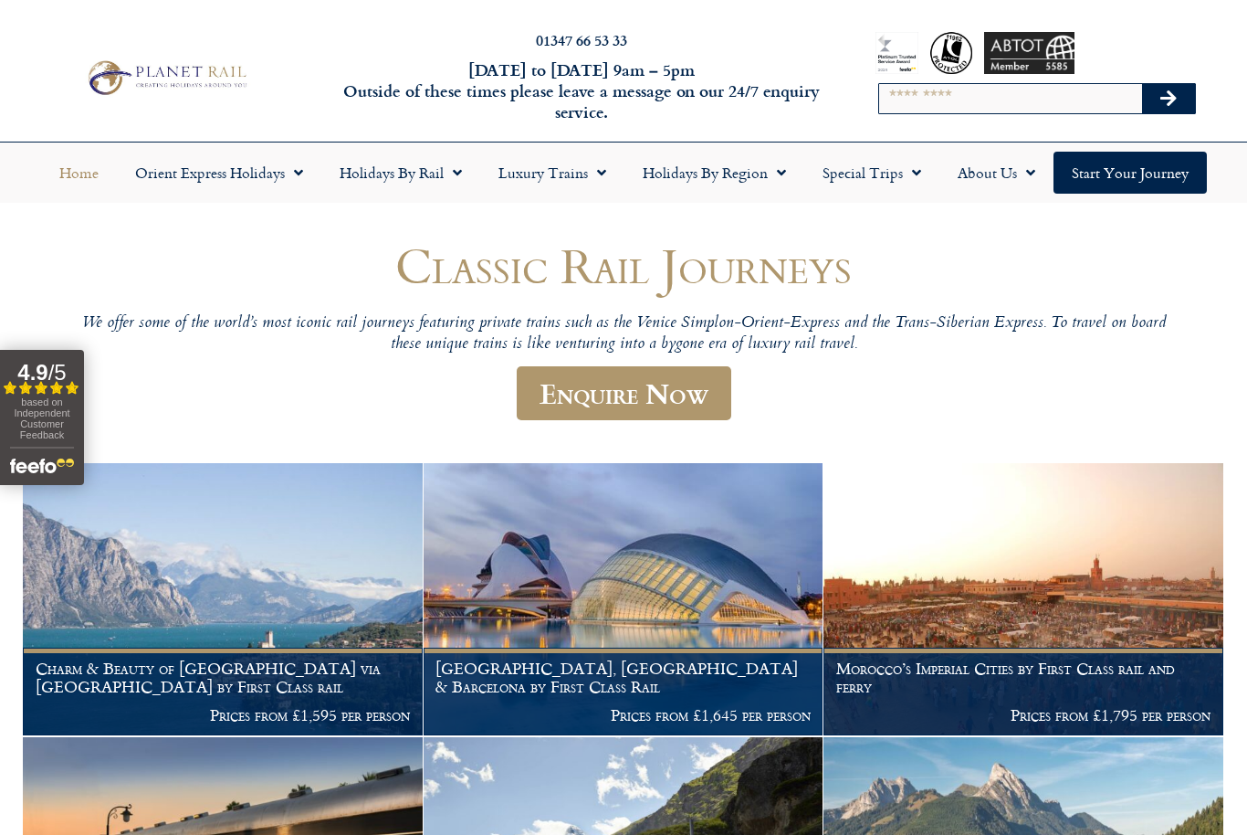
click at [74, 177] on link "Home" at bounding box center [79, 173] width 76 height 42
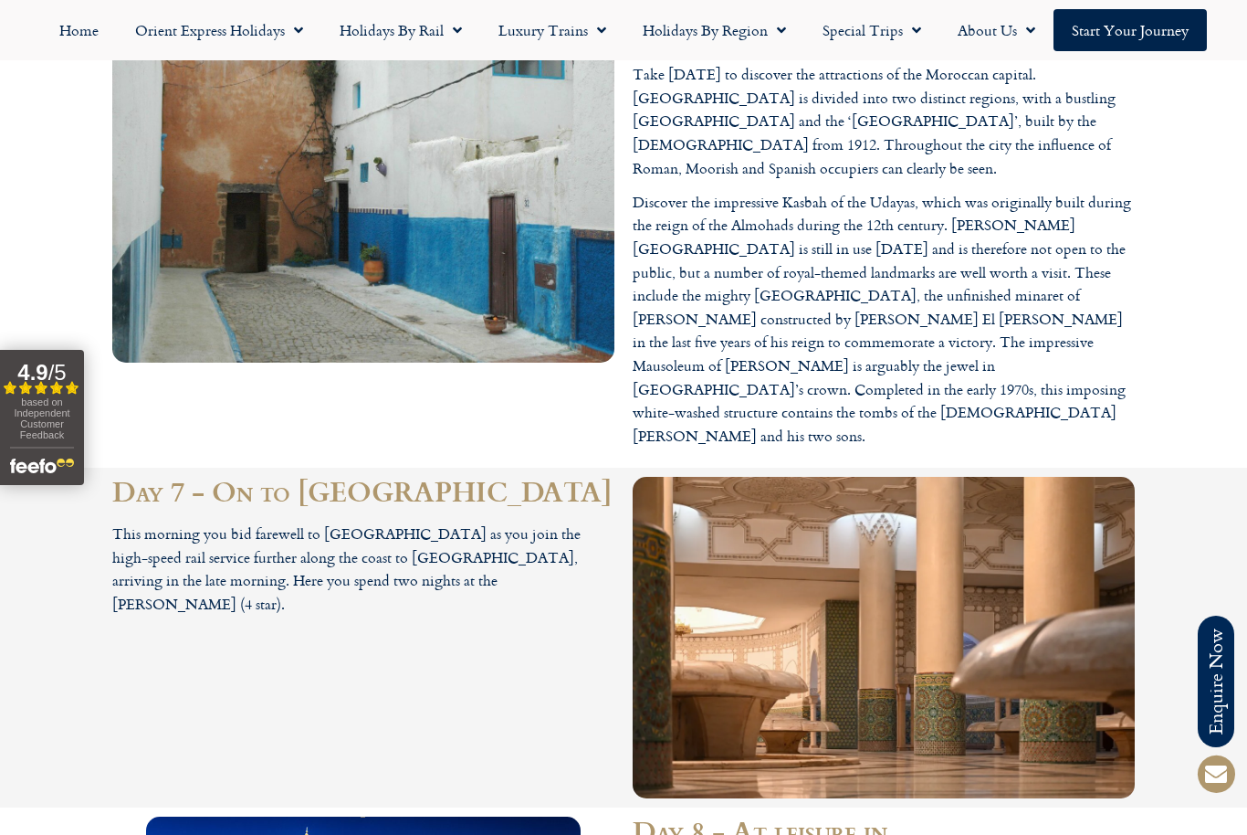
scroll to position [4076, 0]
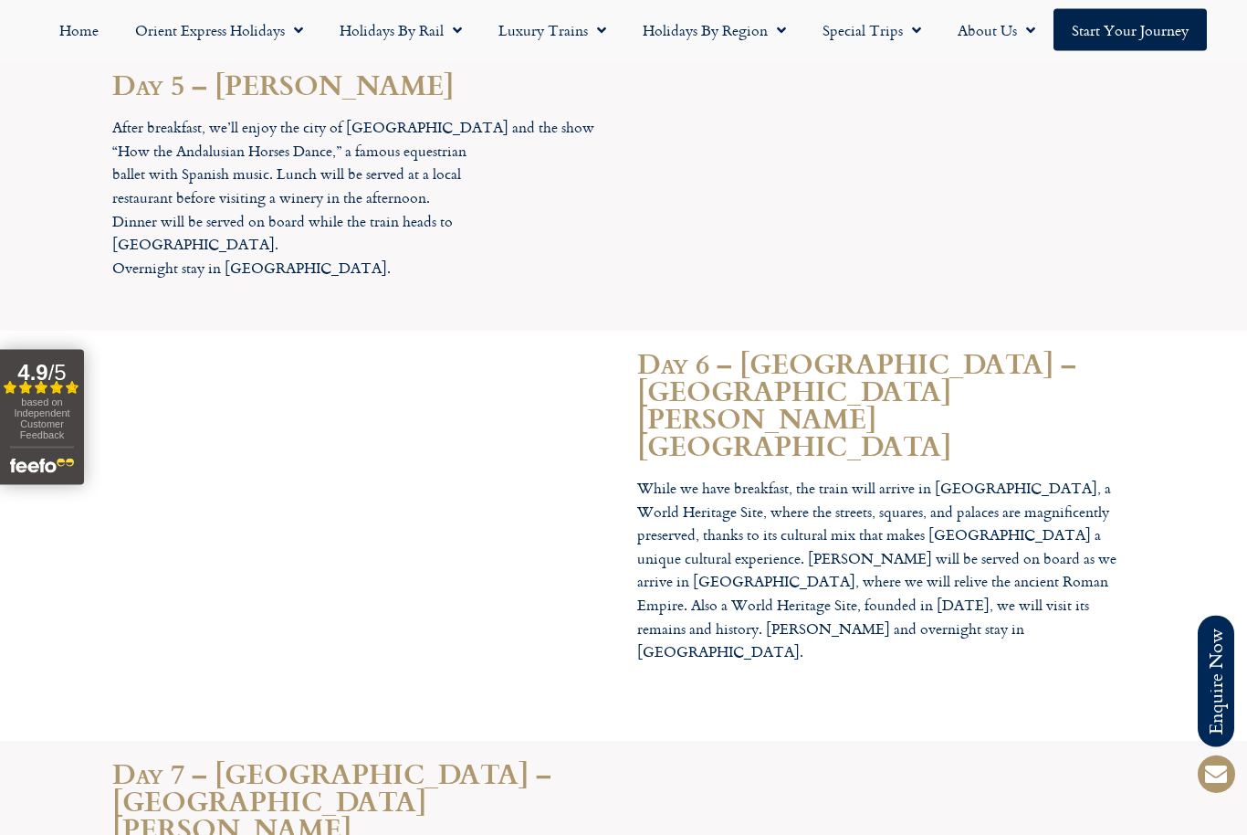
scroll to position [4789, 0]
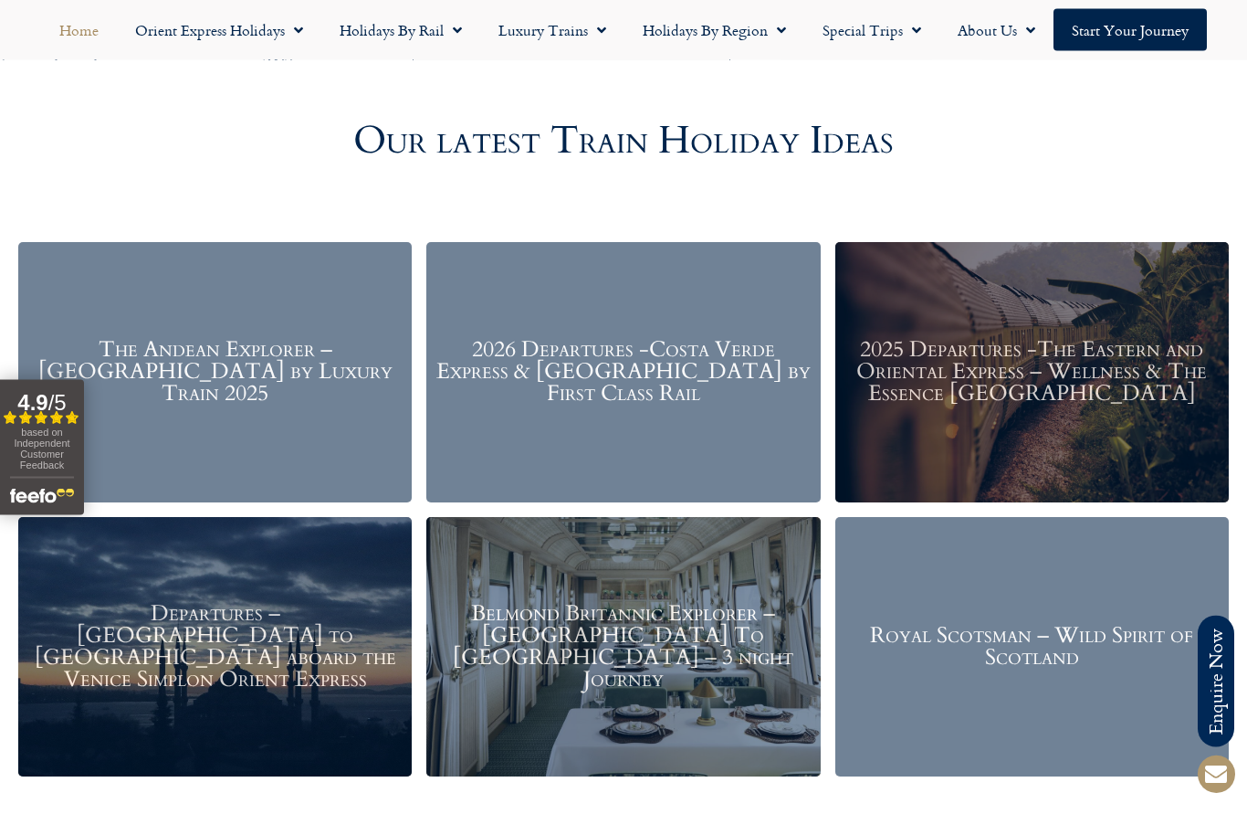
scroll to position [2055, 0]
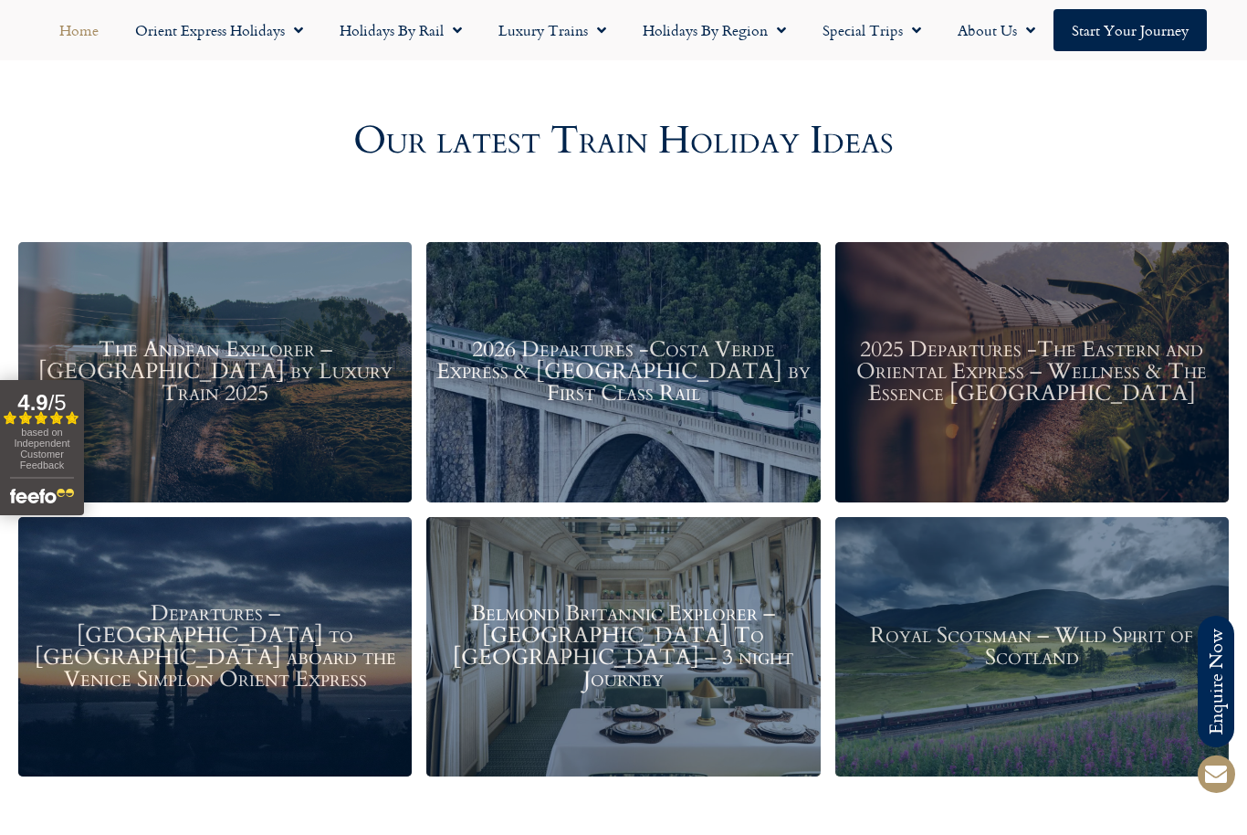
click at [569, 395] on h3 "2026 Departures -Costa Verde Express & [GEOGRAPHIC_DATA] by First Class Rail" at bounding box center [623, 372] width 375 height 66
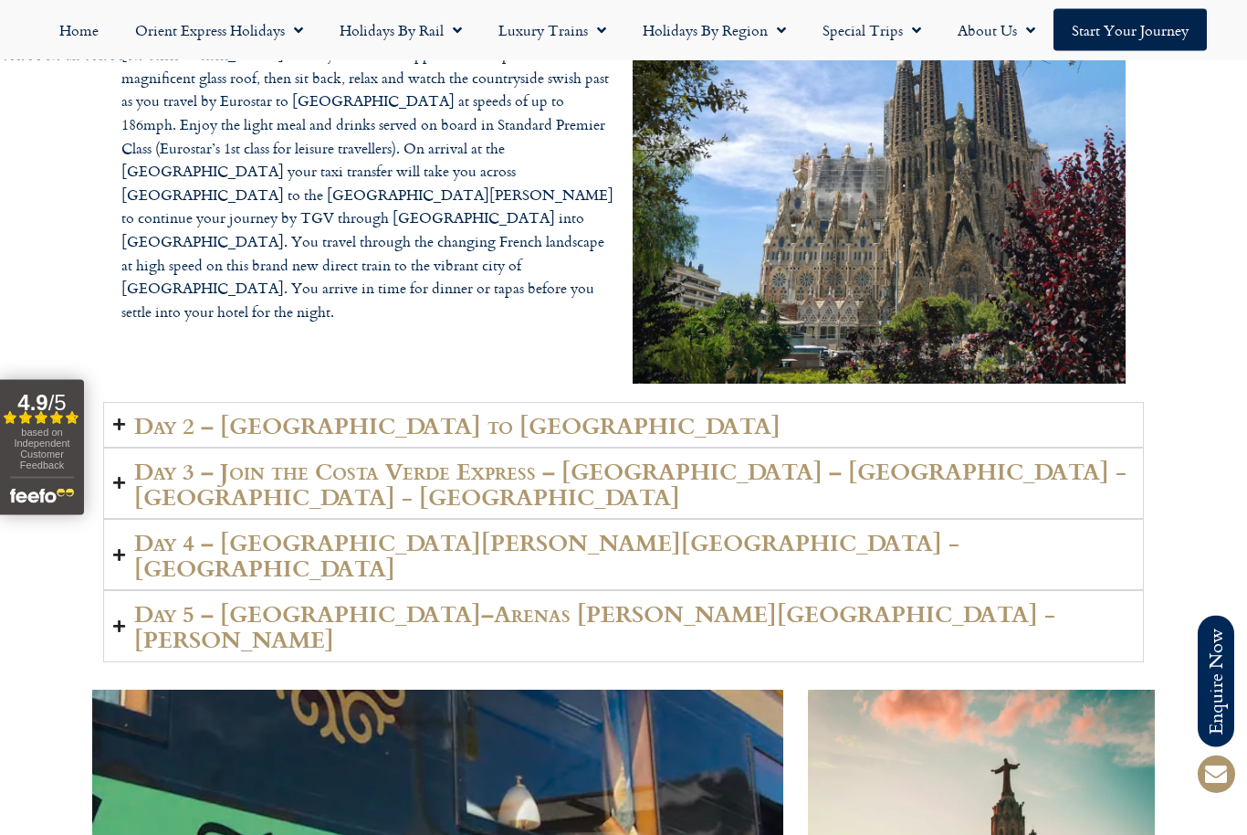
scroll to position [3406, 0]
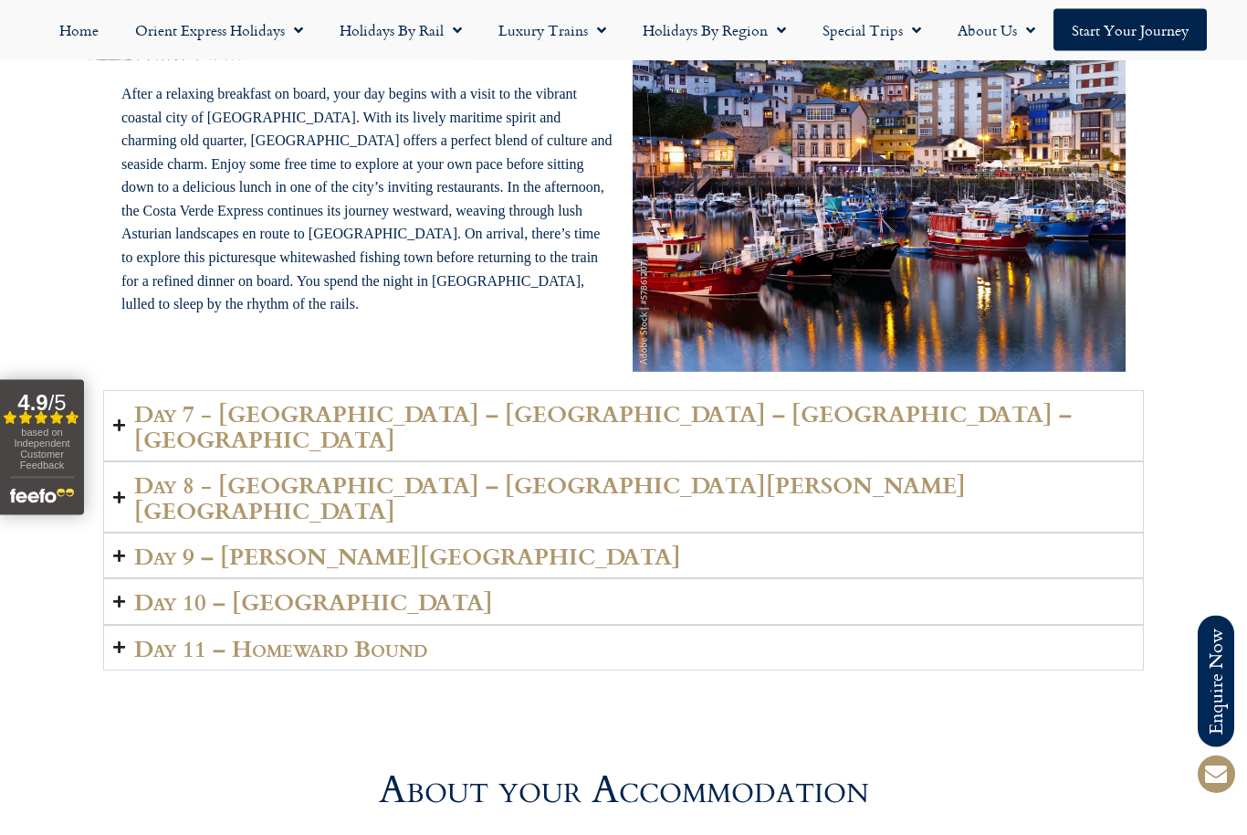
click at [137, 636] on h2 "Day 11 – Homeward Bound" at bounding box center [280, 649] width 293 height 26
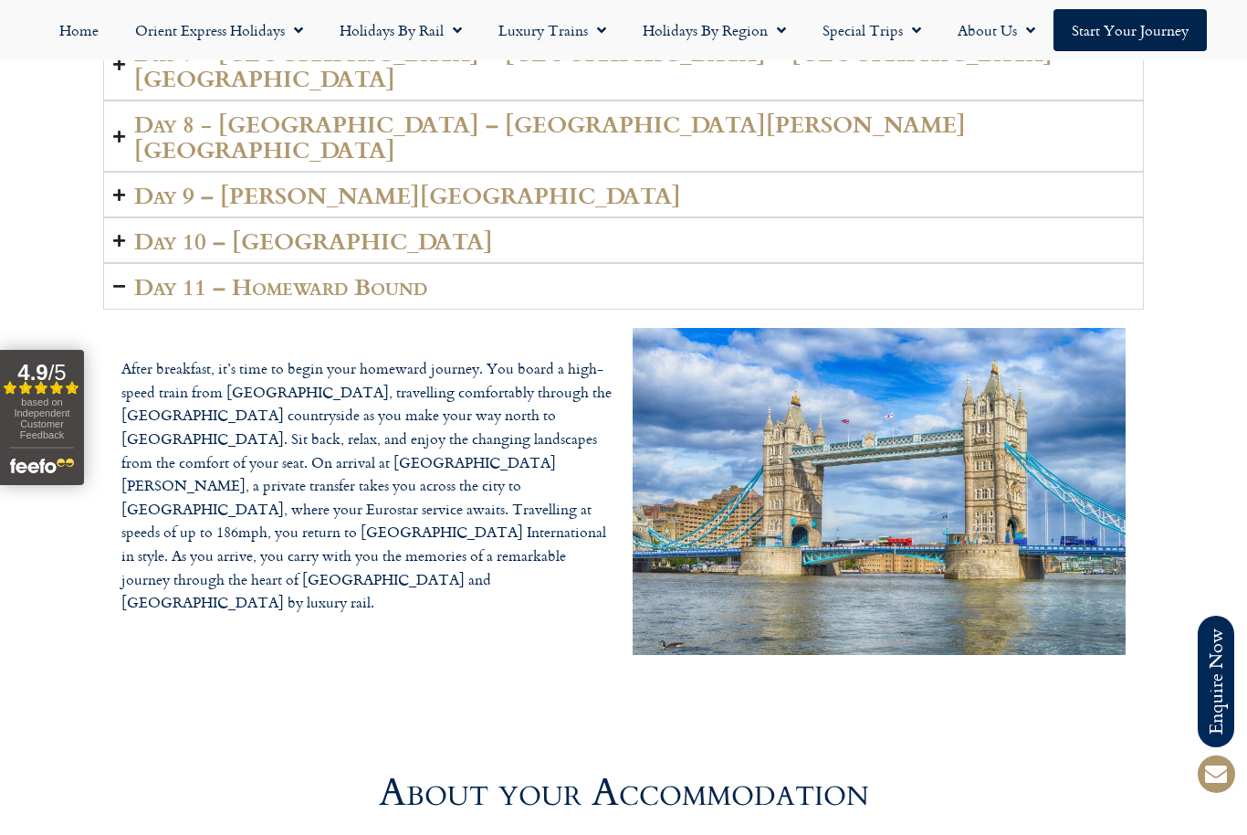
scroll to position [5134, 0]
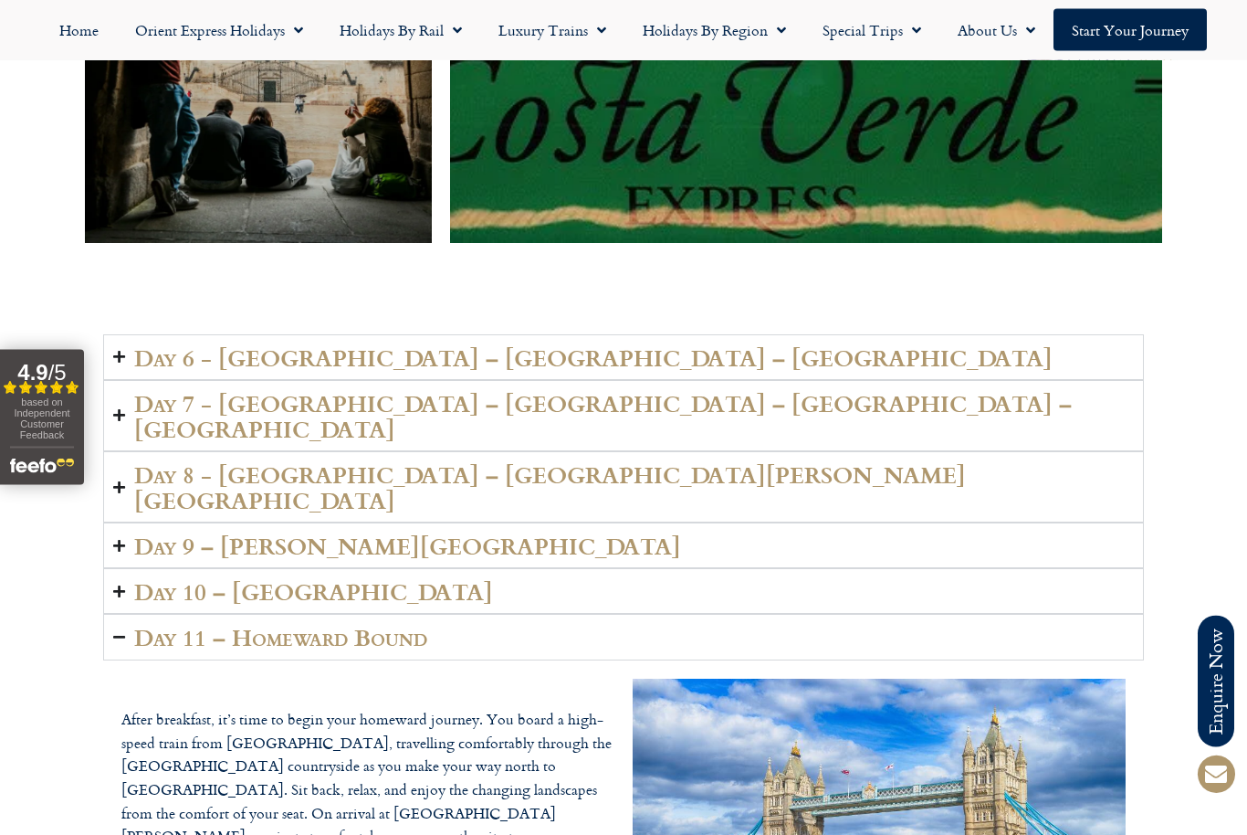
click at [138, 579] on h2 "Day 10 – [GEOGRAPHIC_DATA]" at bounding box center [313, 592] width 359 height 26
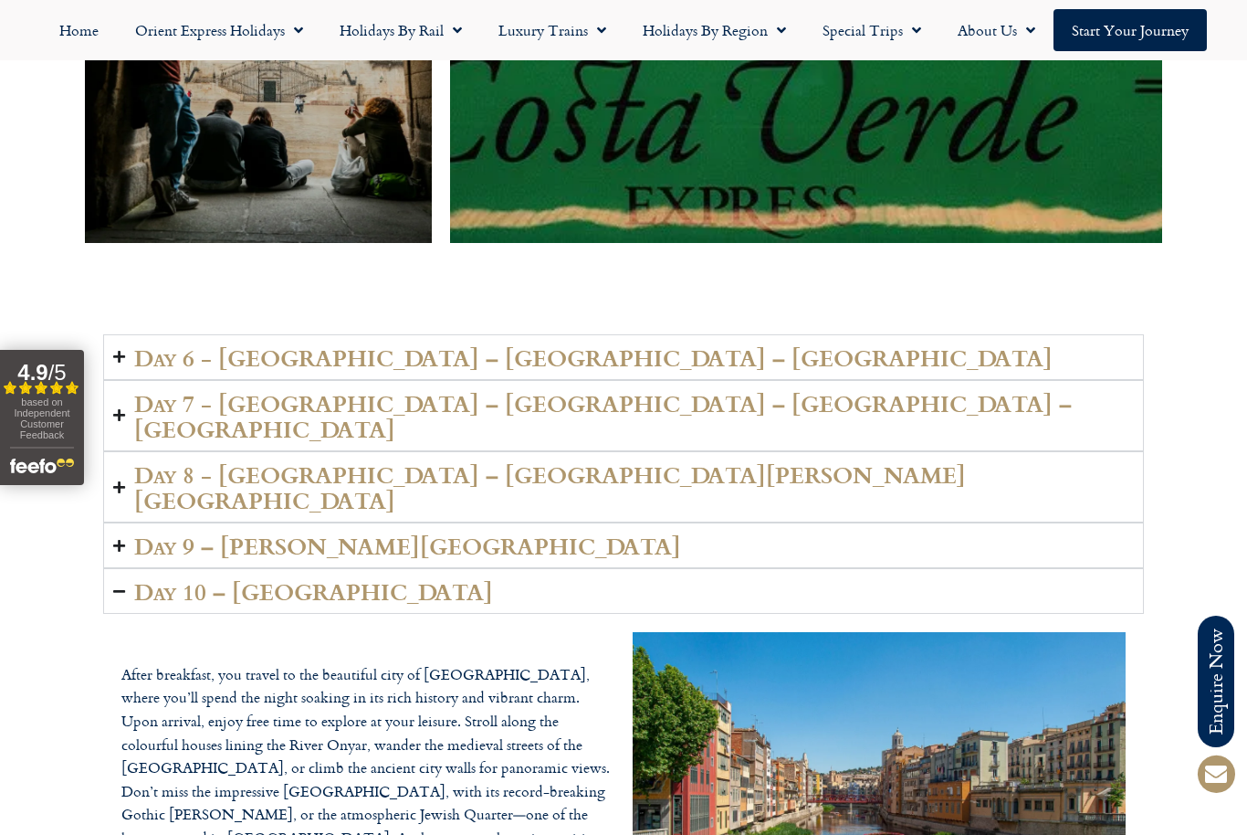
click at [128, 522] on summary "Day 9 – [PERSON_NAME][GEOGRAPHIC_DATA]" at bounding box center [623, 545] width 1041 height 46
click at [111, 451] on summary "Day 8 - Viveiro – Ferrol - Santiago de Compostela" at bounding box center [623, 486] width 1041 height 71
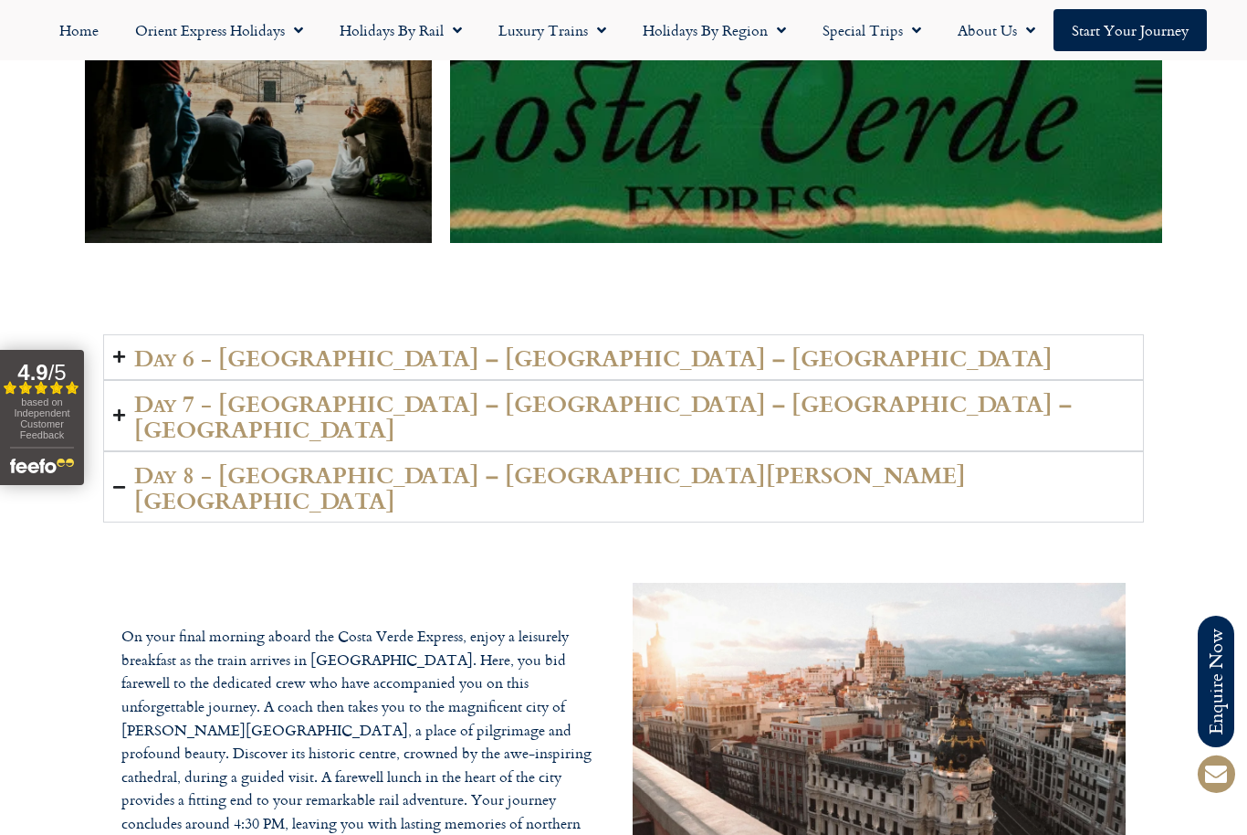
click at [125, 408] on icon "Accordion. Open links with Enter or Space, close with Escape, and navigate with…" at bounding box center [119, 415] width 12 height 14
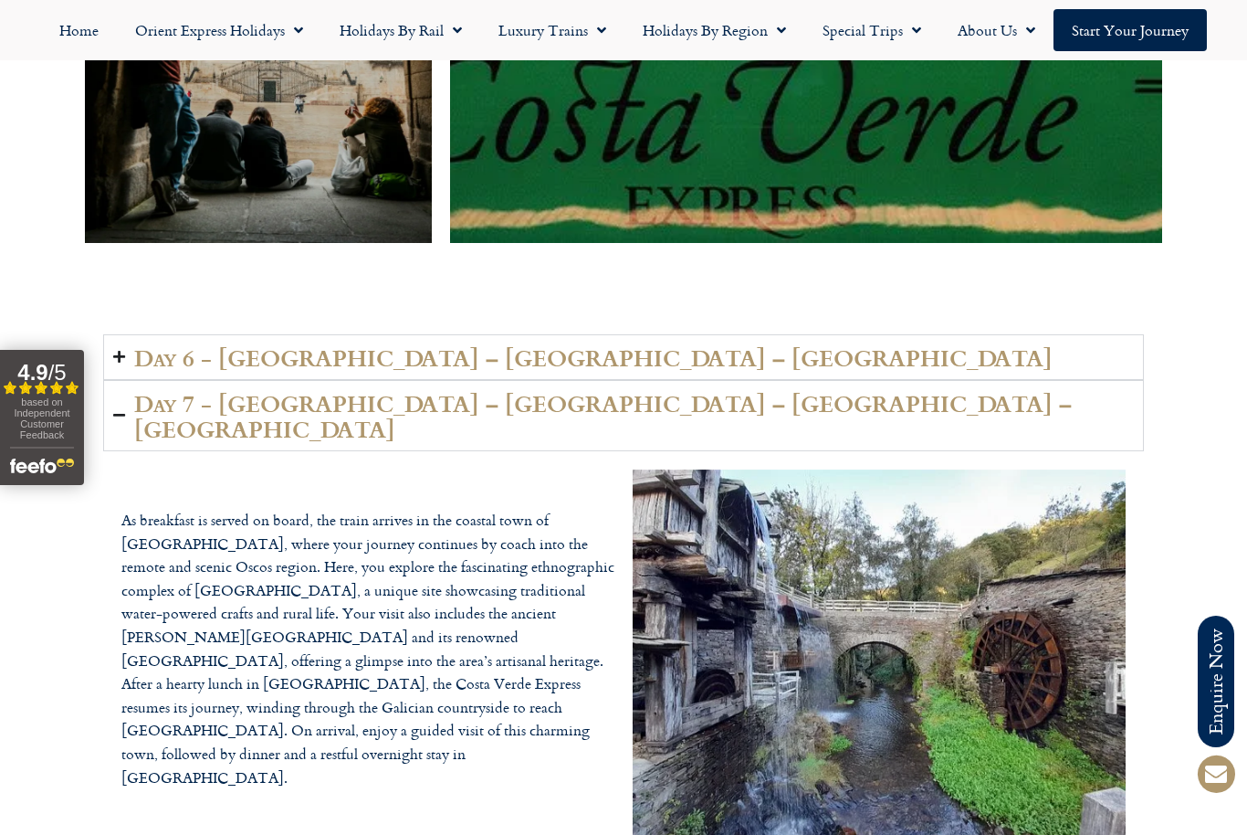
click at [124, 350] on icon "Accordion. Open links with Enter or Space, close with Escape, and navigate with…" at bounding box center [119, 357] width 12 height 14
